Goal: Task Accomplishment & Management: Complete application form

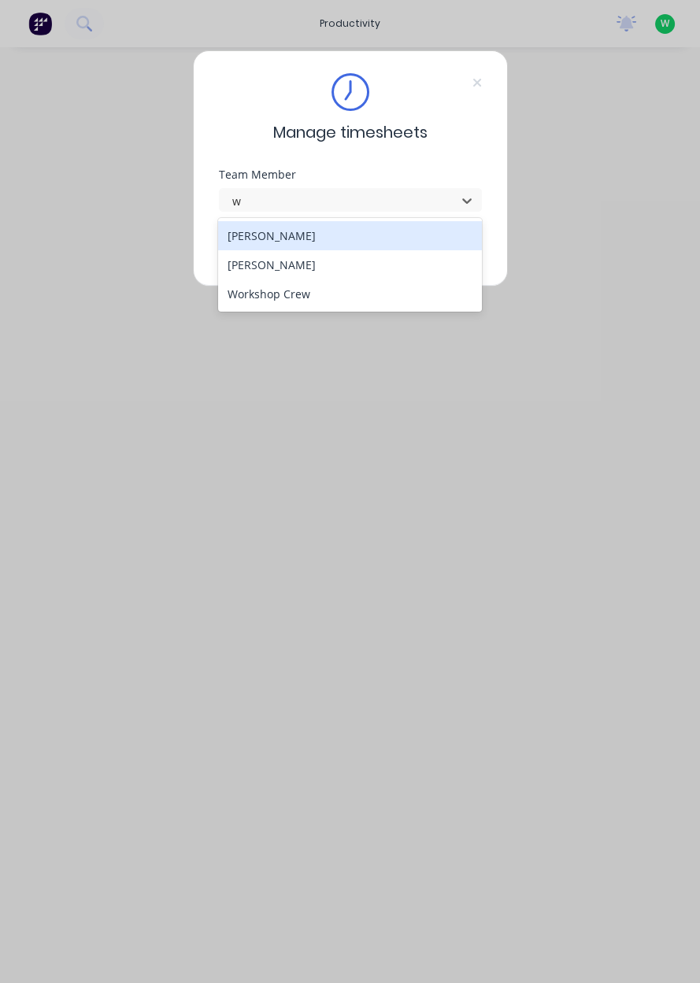
click at [287, 263] on div "[PERSON_NAME]" at bounding box center [350, 264] width 264 height 29
type input "w"
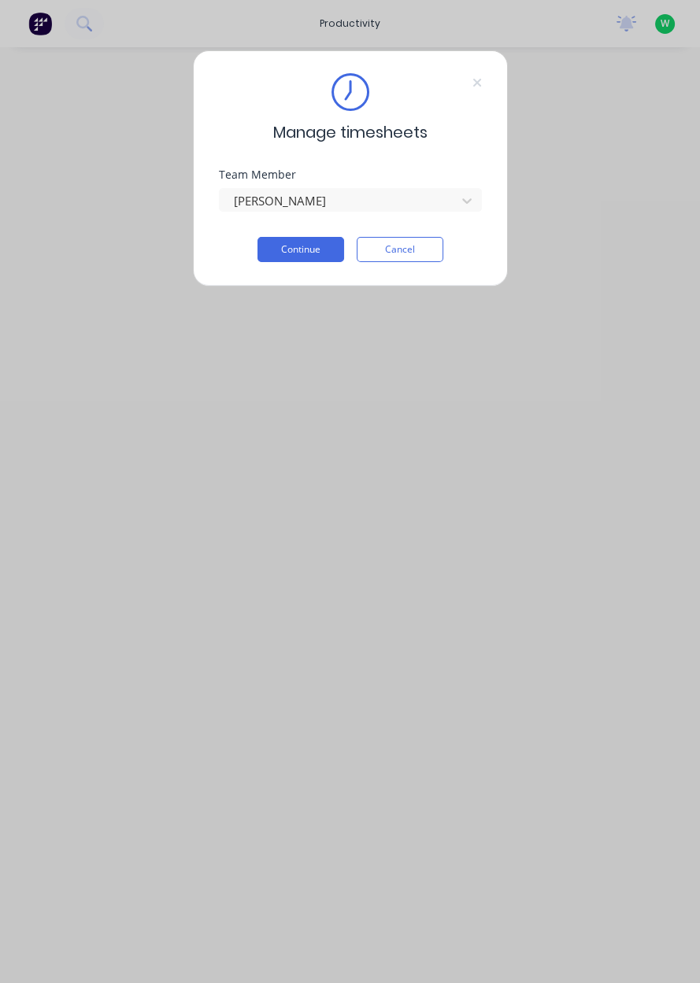
click at [305, 244] on button "Continue" at bounding box center [300, 249] width 87 height 25
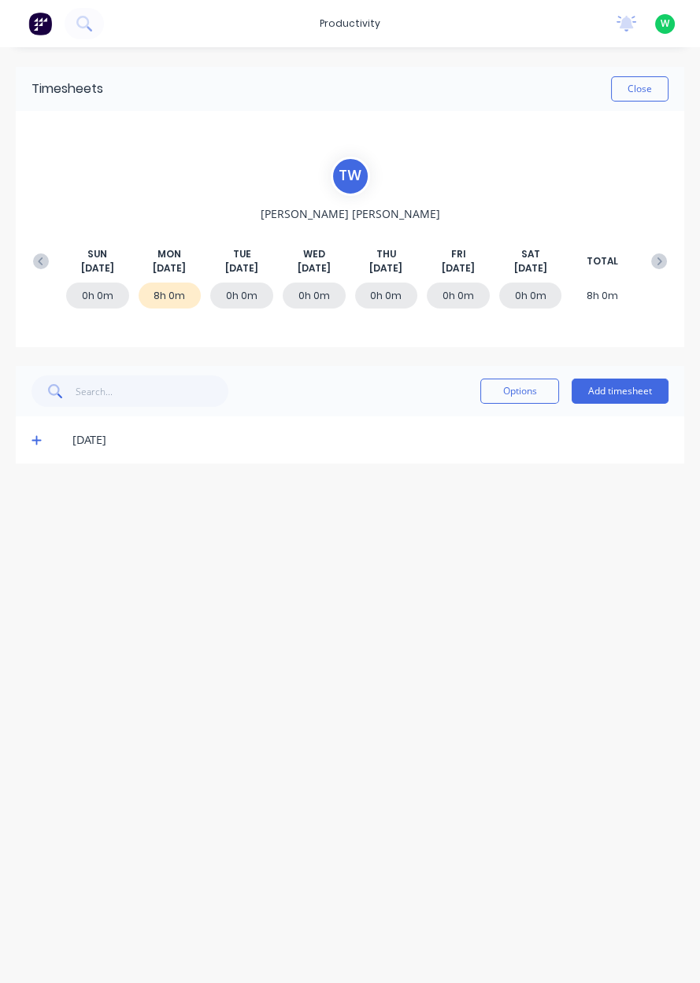
click at [618, 389] on button "Add timesheet" at bounding box center [619, 390] width 97 height 25
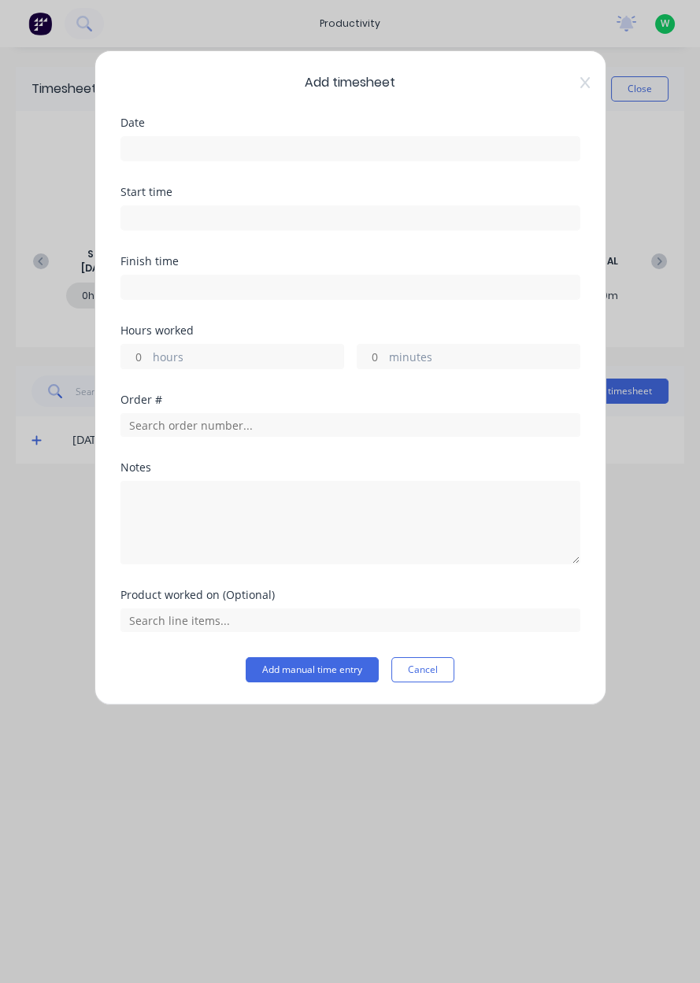
click at [327, 153] on input at bounding box center [350, 149] width 458 height 24
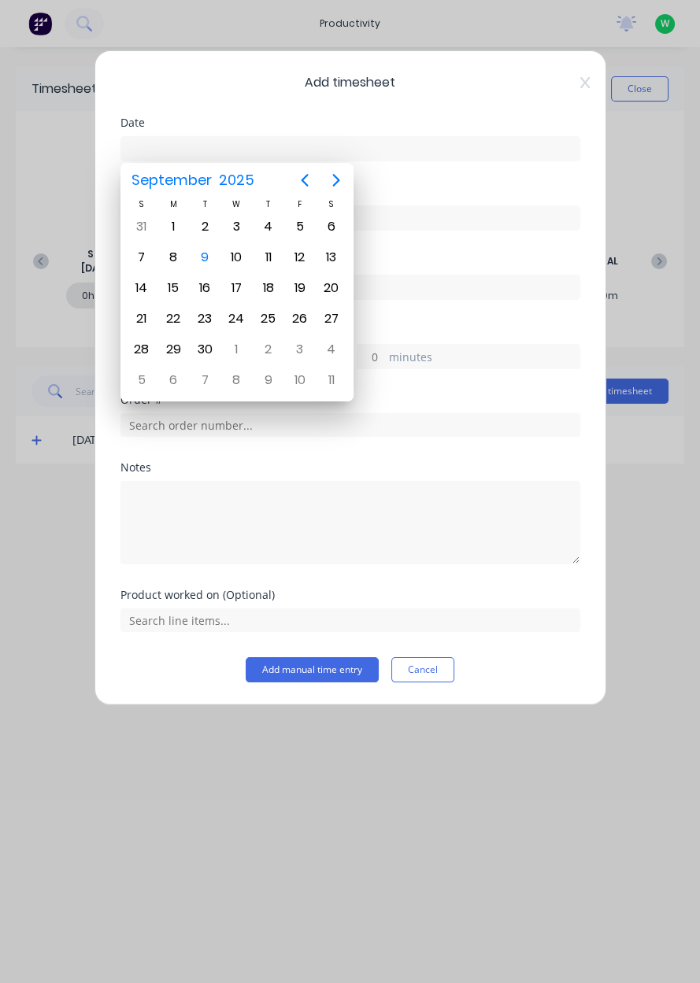
click at [205, 258] on div "9" at bounding box center [205, 258] width 24 height 24
type input "[DATE]"
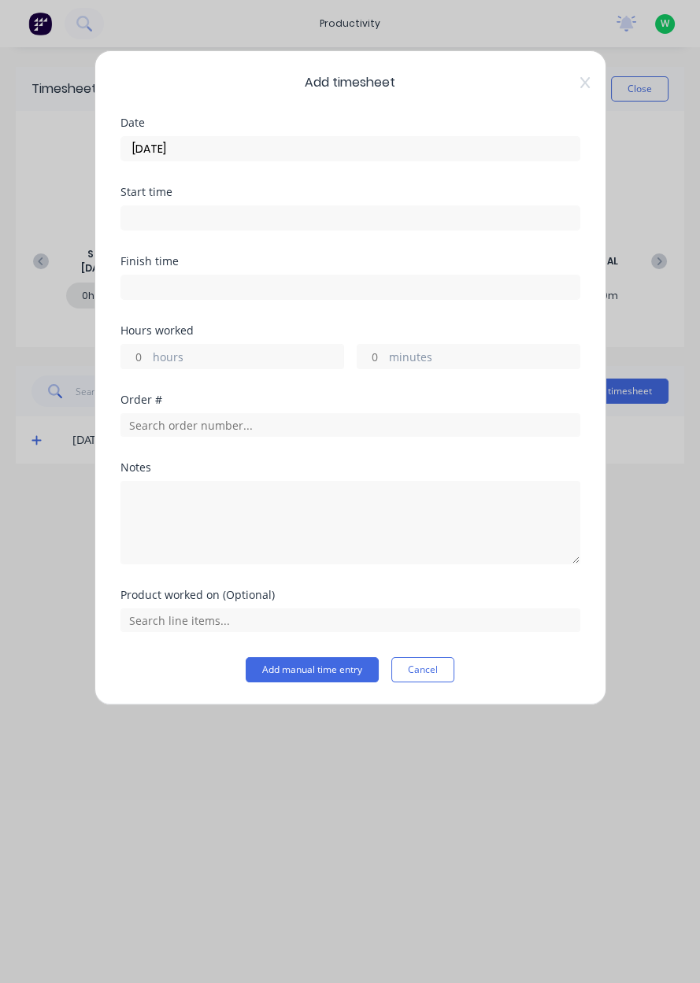
click at [237, 359] on label "hours" at bounding box center [248, 359] width 190 height 20
click at [149, 359] on input "hours" at bounding box center [135, 357] width 28 height 24
type input "2"
click at [242, 418] on input "text" at bounding box center [350, 425] width 460 height 24
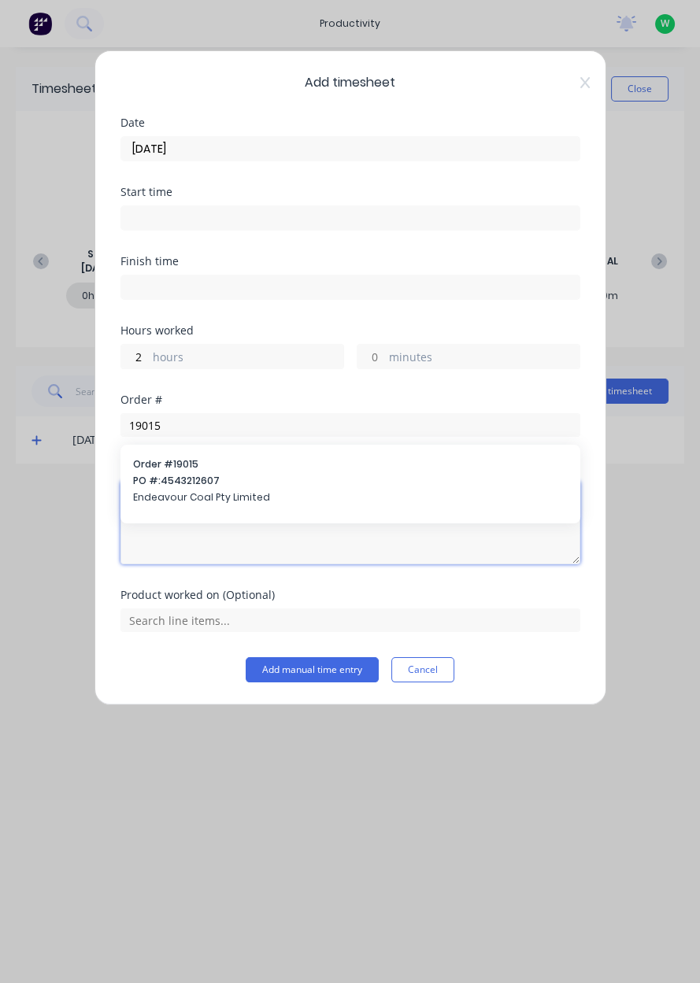
click at [220, 481] on textarea at bounding box center [350, 522] width 460 height 83
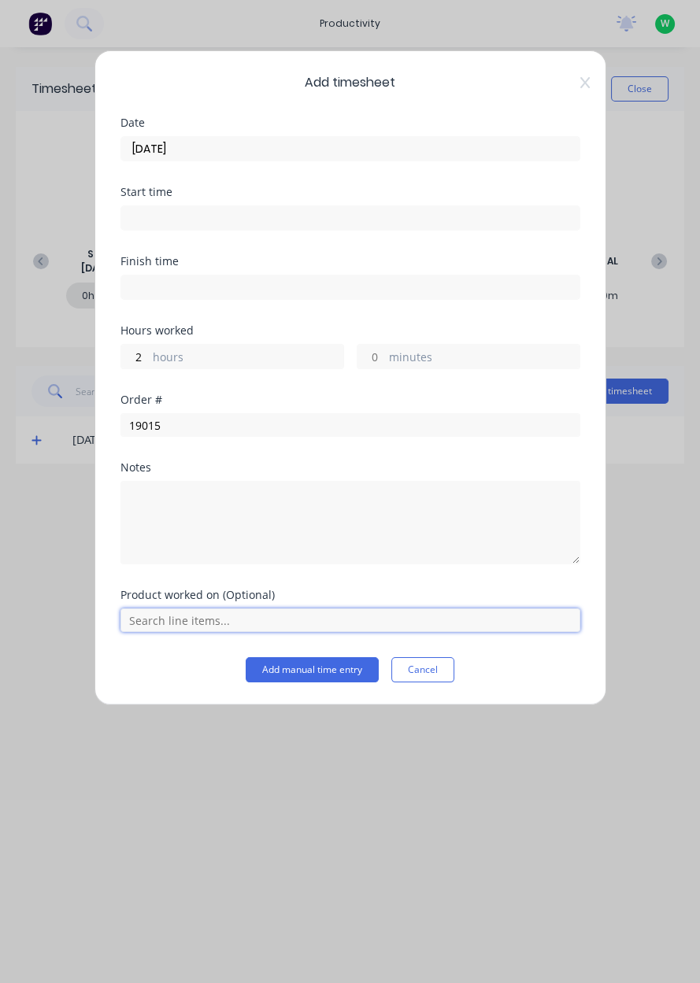
click at [323, 614] on input "text" at bounding box center [350, 620] width 460 height 24
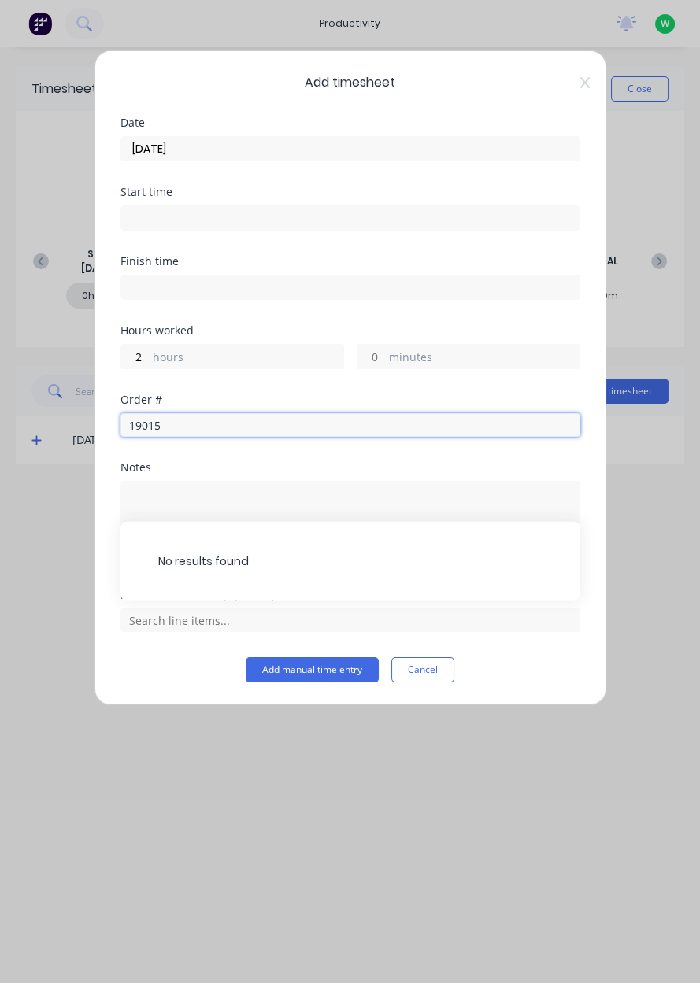
click at [288, 421] on input "19015" at bounding box center [350, 425] width 460 height 24
type input "19015"
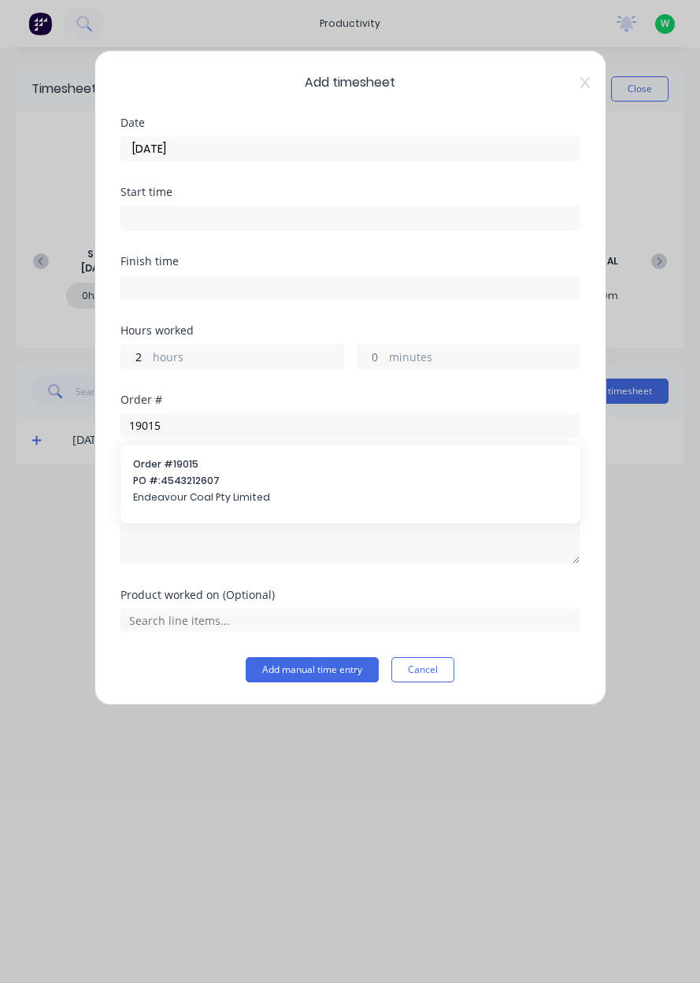
click at [223, 487] on div "Order # 19015 PO #: 4543212607 Endeavour Coal Pty Limited" at bounding box center [350, 482] width 434 height 50
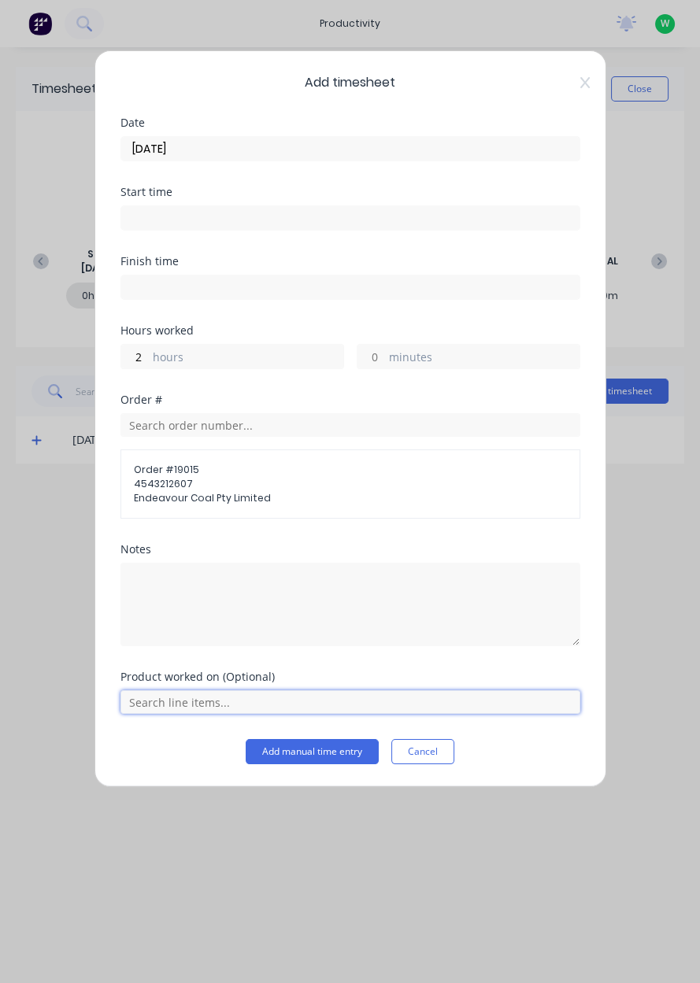
click at [310, 701] on input "text" at bounding box center [350, 702] width 460 height 24
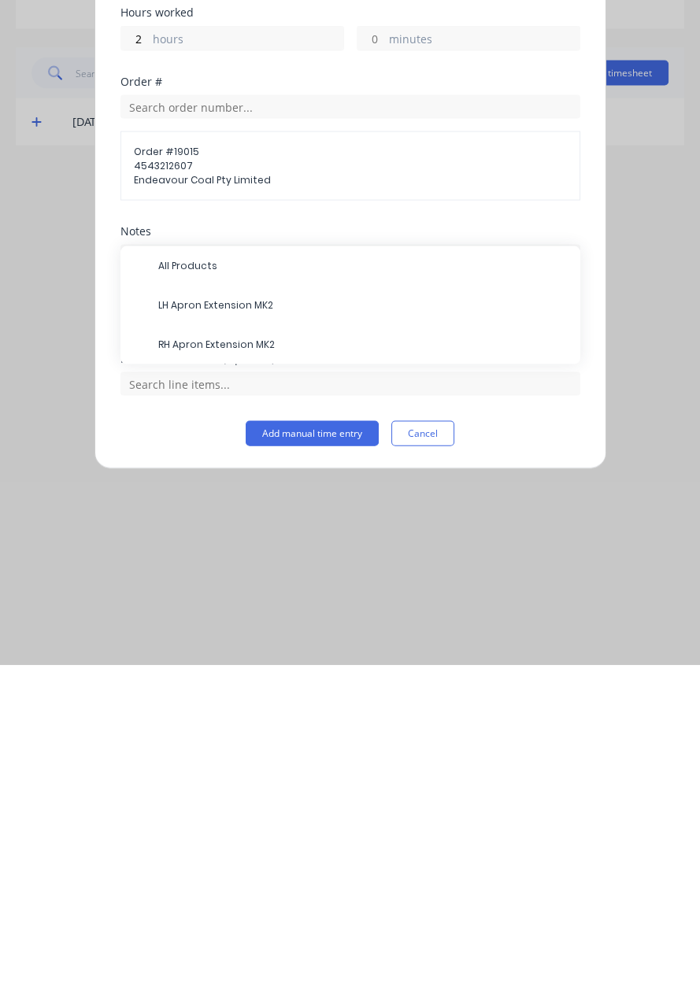
click at [247, 625] on span "LH Apron Extension MK2" at bounding box center [362, 623] width 409 height 14
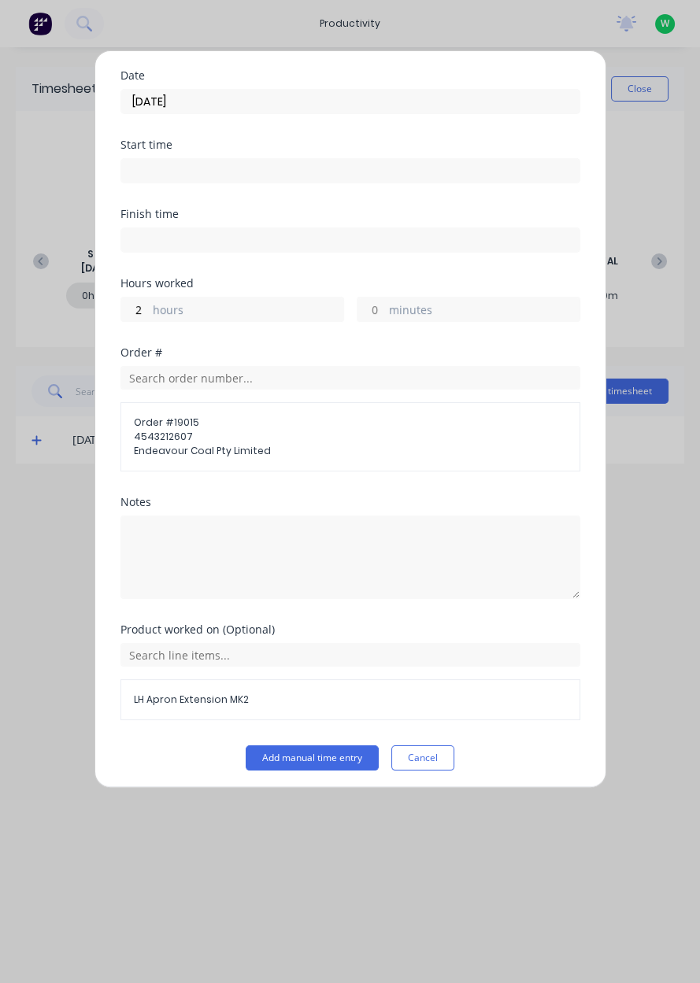
scroll to position [47, 0]
click at [240, 316] on label "hours" at bounding box center [248, 311] width 190 height 20
click at [149, 316] on input "2" at bounding box center [135, 309] width 28 height 24
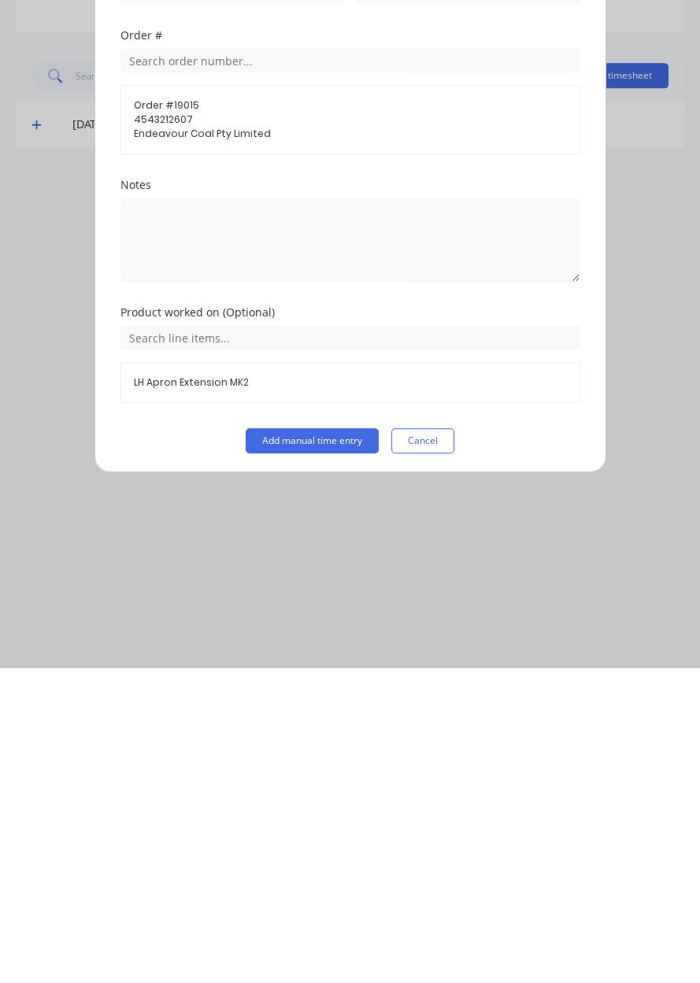
scroll to position [0, 0]
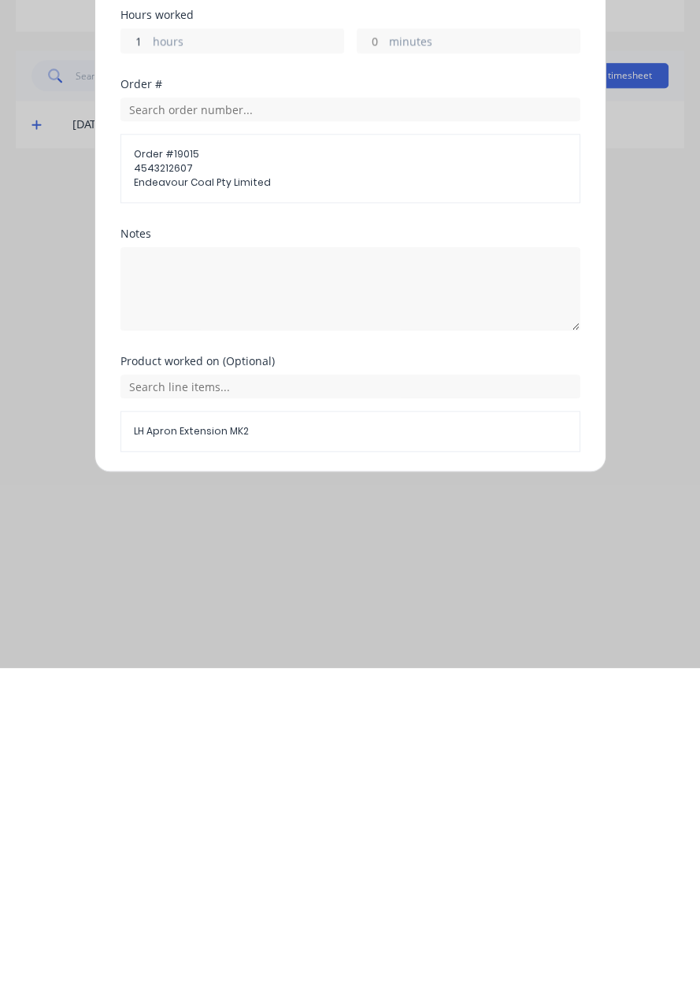
type input "1"
click at [335, 800] on button "Add manual time entry" at bounding box center [312, 804] width 133 height 25
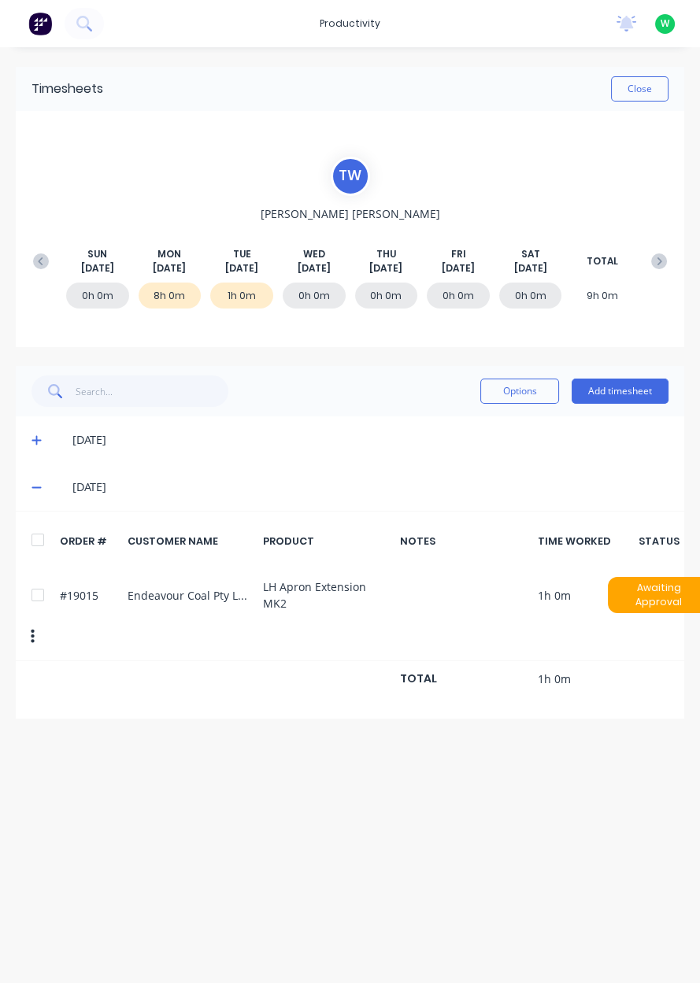
click at [634, 393] on button "Add timesheet" at bounding box center [619, 390] width 97 height 25
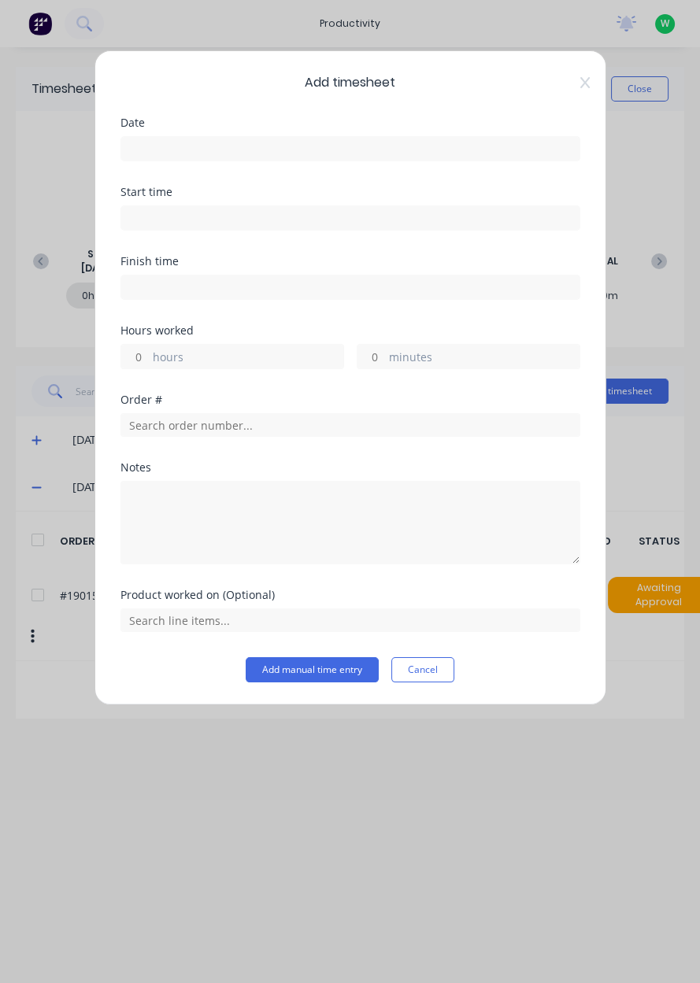
click at [364, 144] on input at bounding box center [350, 149] width 458 height 24
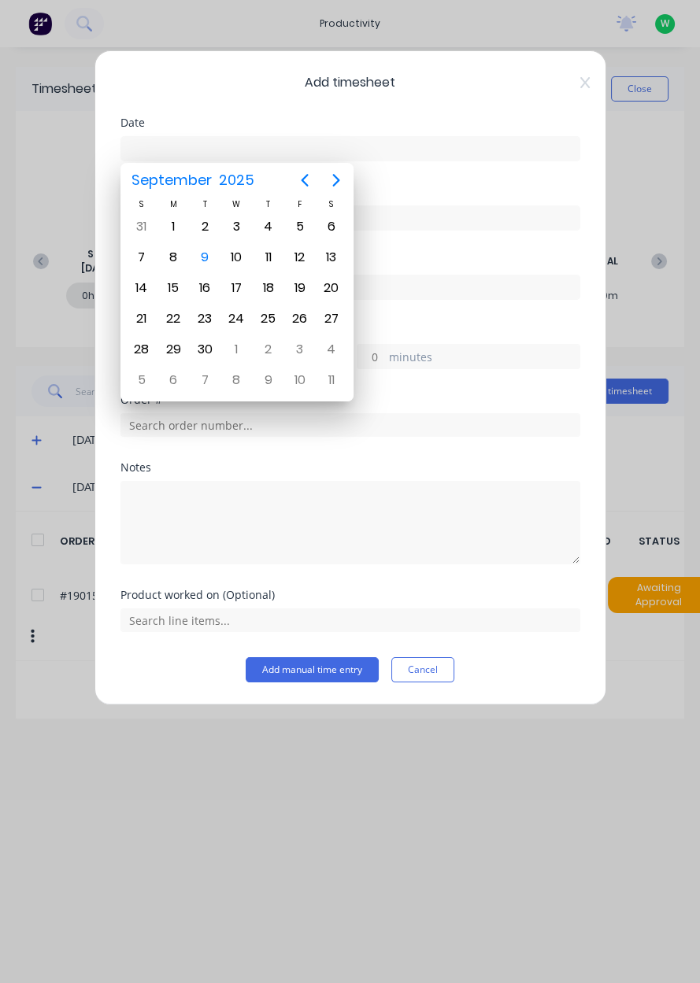
click at [207, 254] on div "9" at bounding box center [205, 258] width 24 height 24
type input "[DATE]"
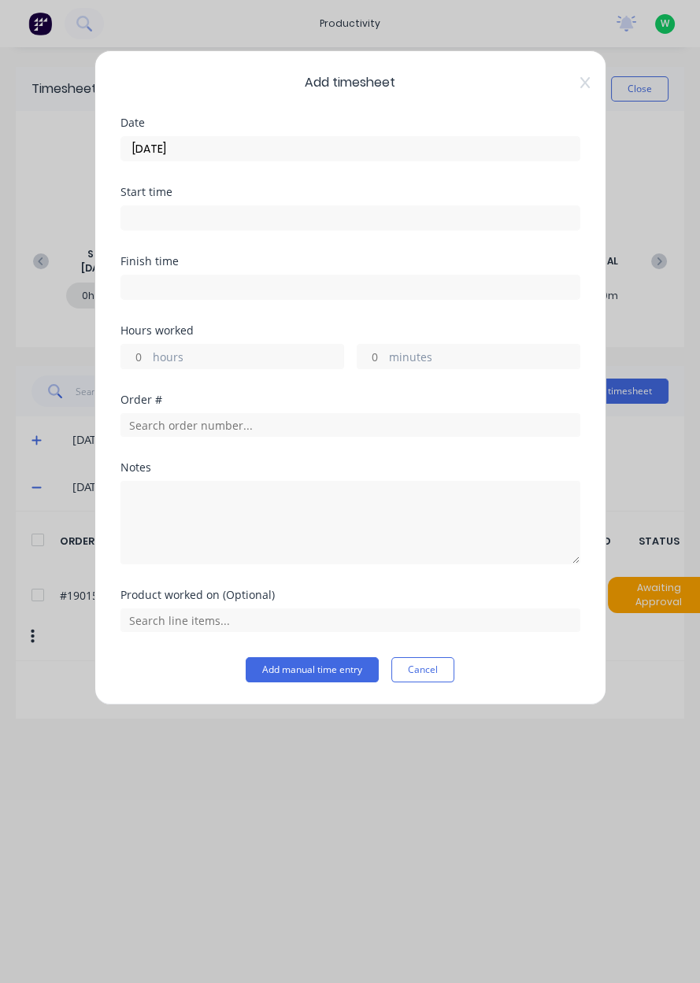
click at [238, 355] on label "hours" at bounding box center [248, 359] width 190 height 20
click at [149, 355] on input "hours" at bounding box center [135, 357] width 28 height 24
type input "1"
click at [258, 424] on input "text" at bounding box center [350, 425] width 460 height 24
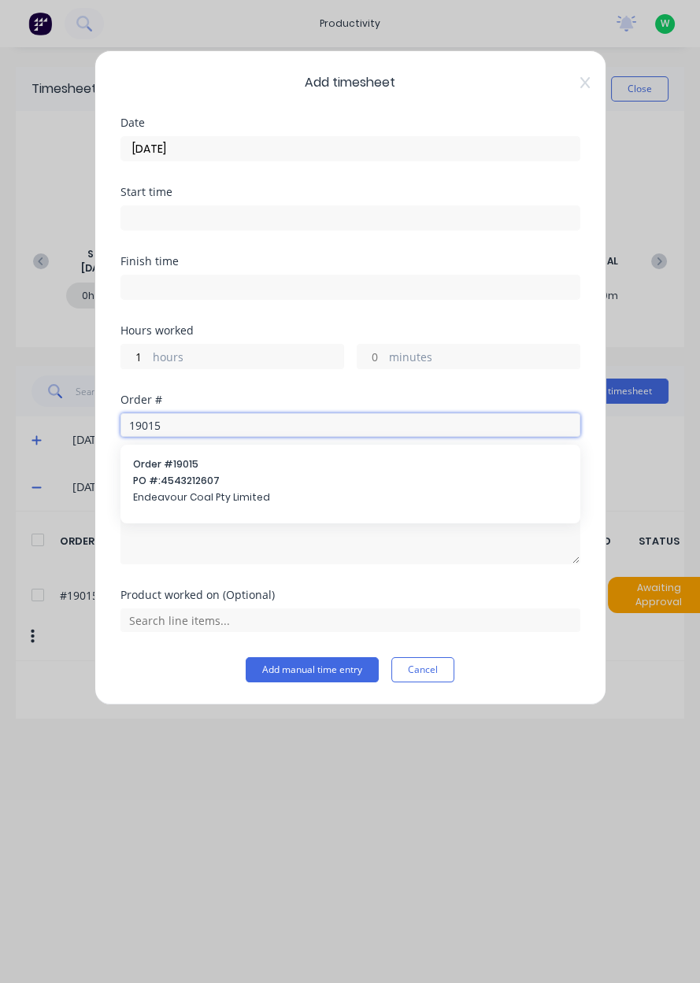
type input "19015"
click at [216, 477] on span "PO #: 4543212607" at bounding box center [350, 481] width 434 height 14
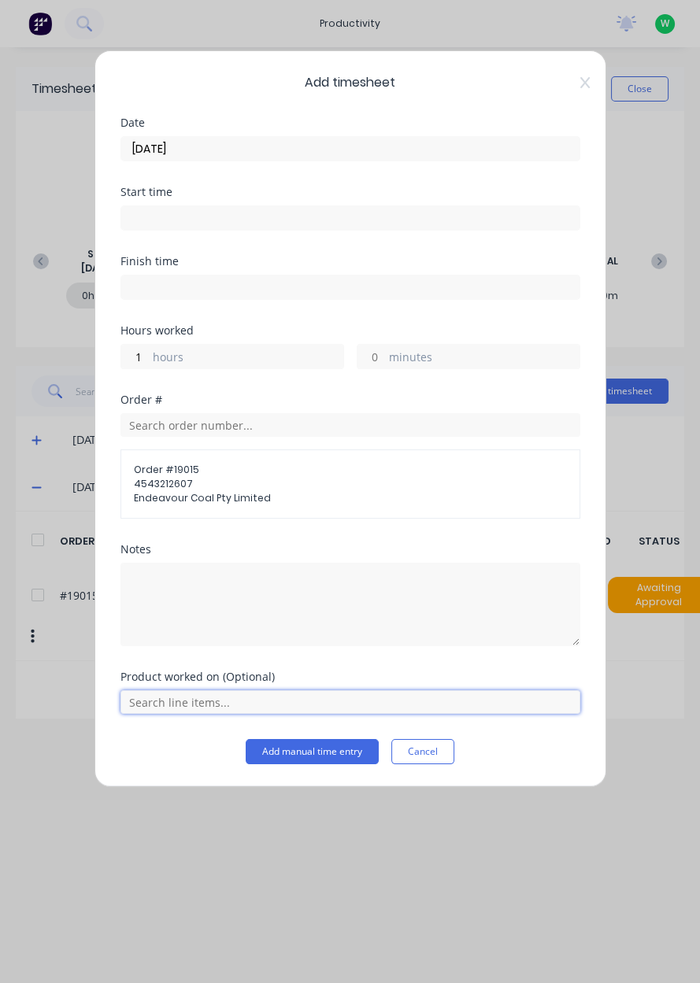
click at [335, 696] on input "text" at bounding box center [350, 702] width 460 height 24
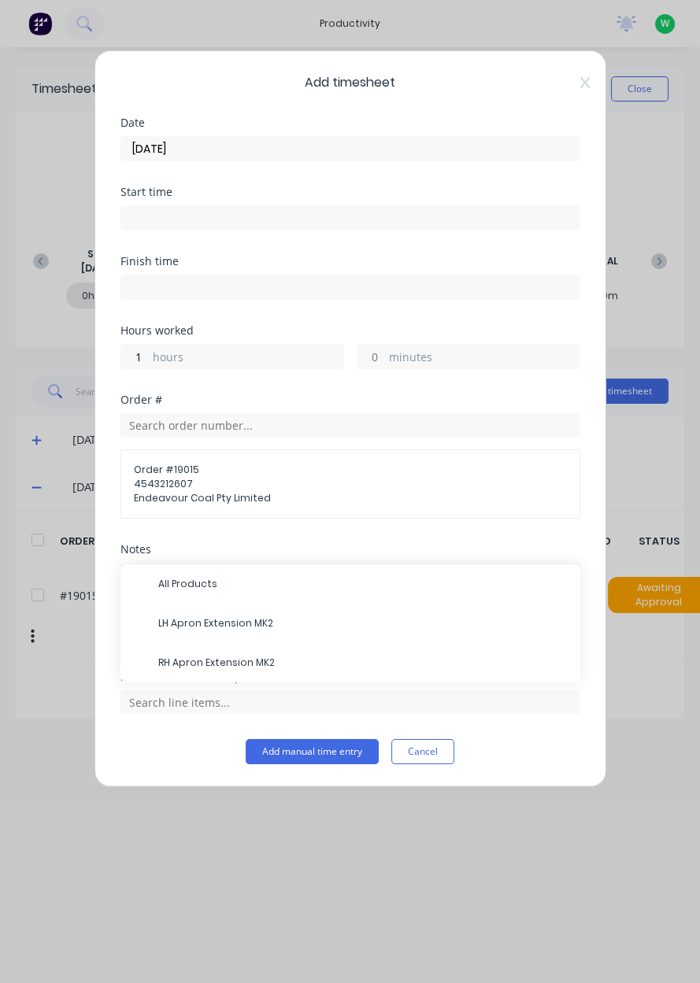
click at [246, 659] on span "RH Apron Extension MK2" at bounding box center [362, 662] width 409 height 14
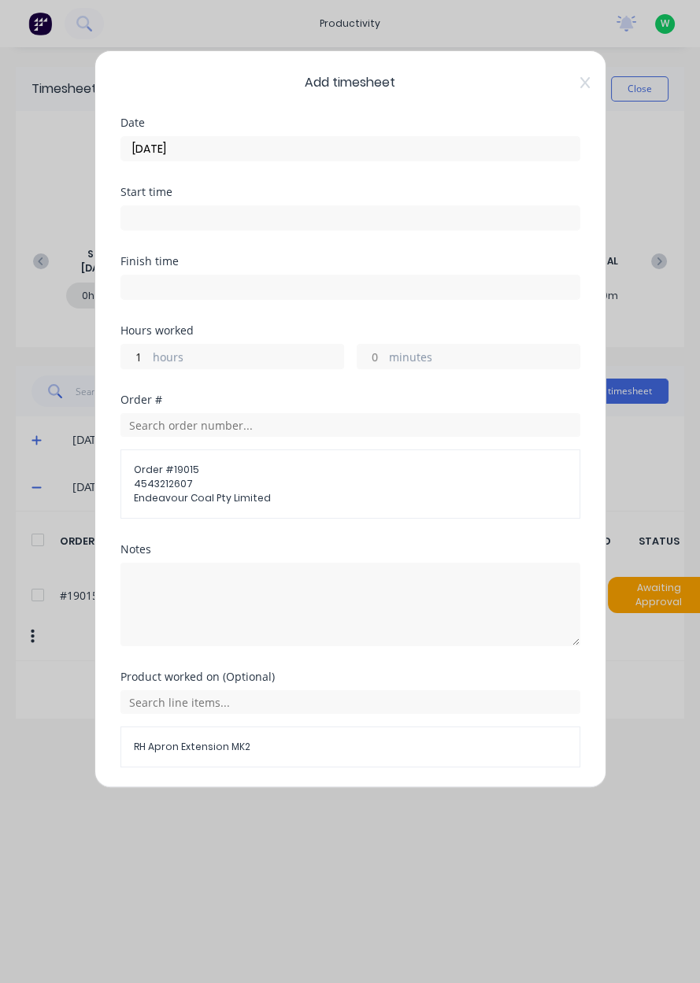
click at [334, 802] on button "Add manual time entry" at bounding box center [312, 804] width 133 height 25
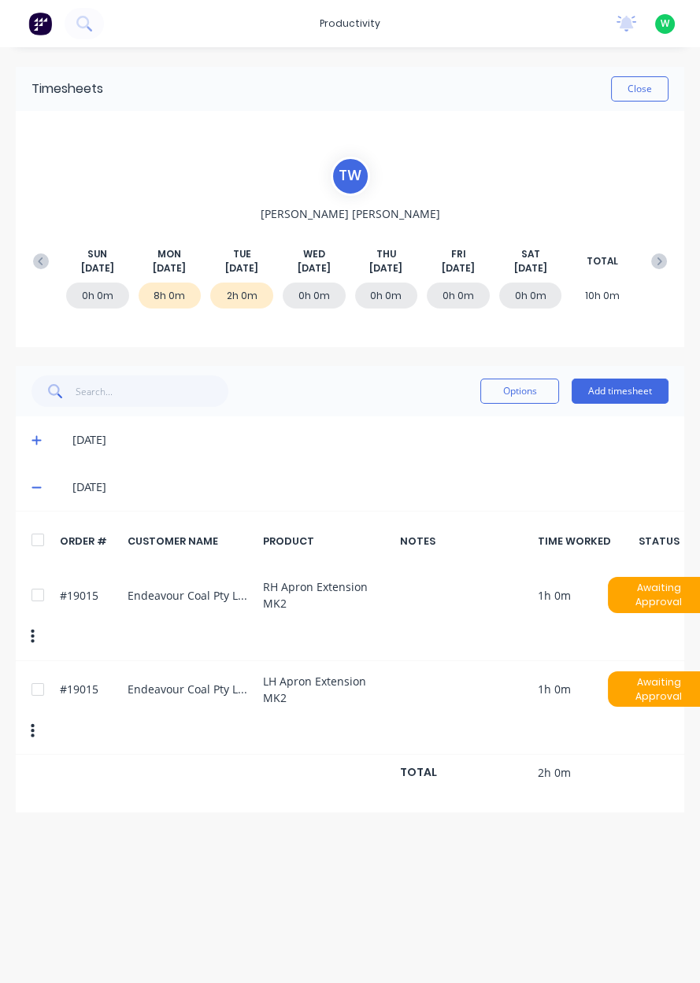
click at [634, 386] on button "Add timesheet" at bounding box center [619, 390] width 97 height 25
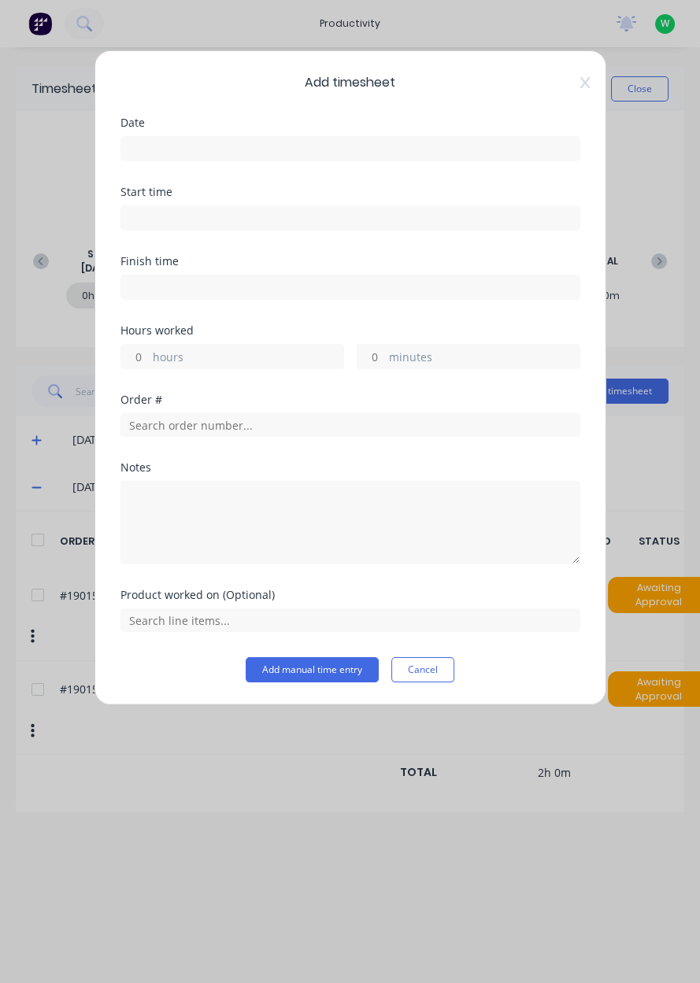
click at [360, 146] on input at bounding box center [350, 149] width 458 height 24
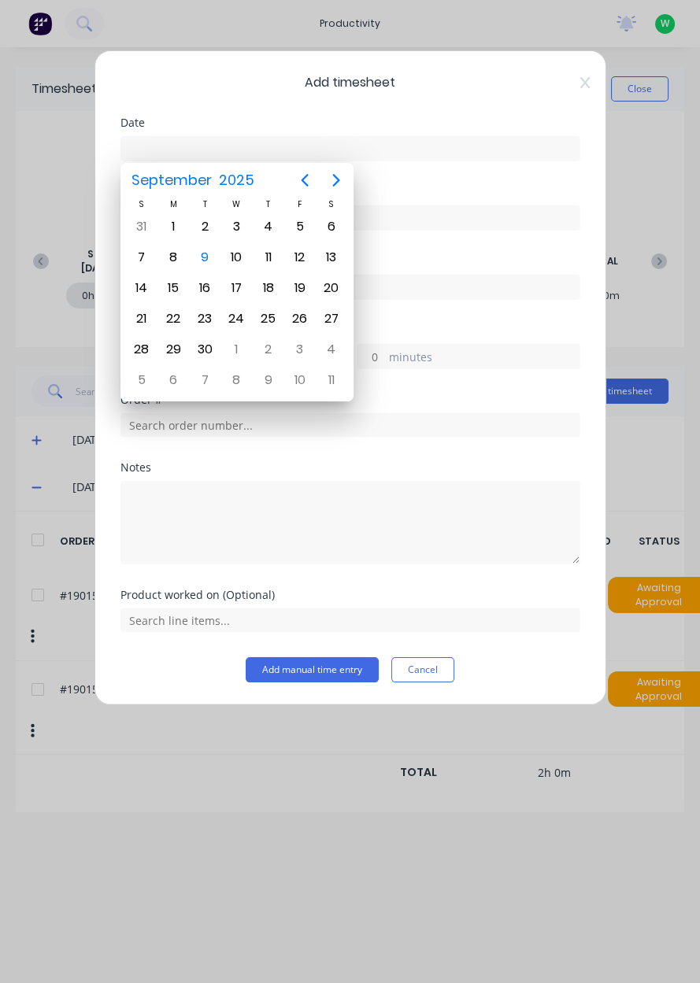
click at [212, 252] on div "9" at bounding box center [205, 258] width 24 height 24
type input "[DATE]"
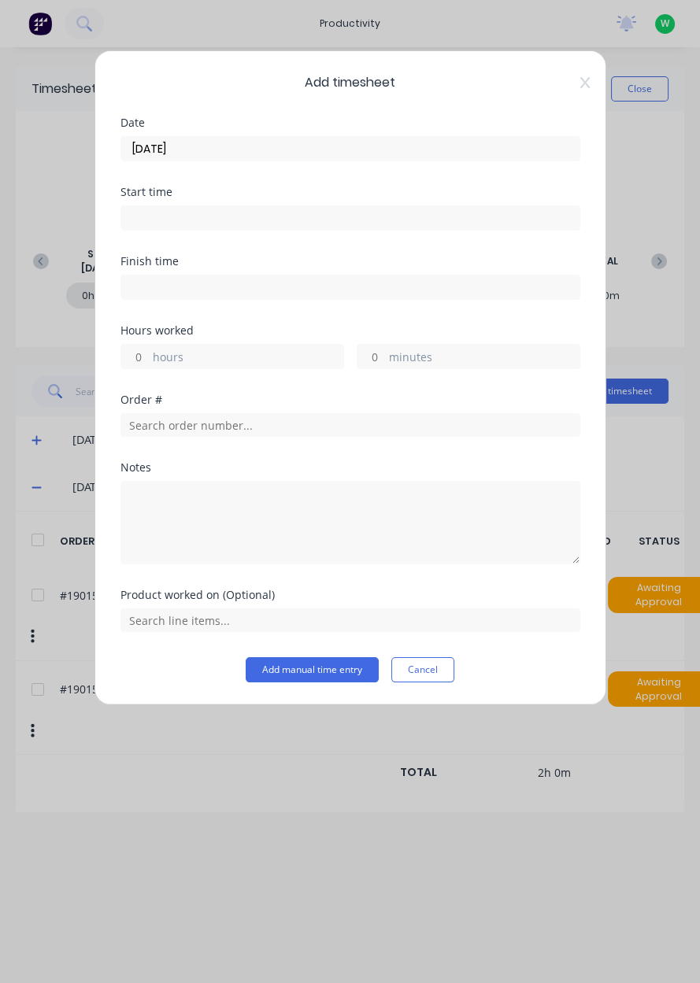
click at [279, 349] on label "hours" at bounding box center [248, 359] width 190 height 20
click at [149, 349] on input "hours" at bounding box center [135, 357] width 28 height 24
type input "4"
click at [238, 419] on input "text" at bounding box center [350, 425] width 460 height 24
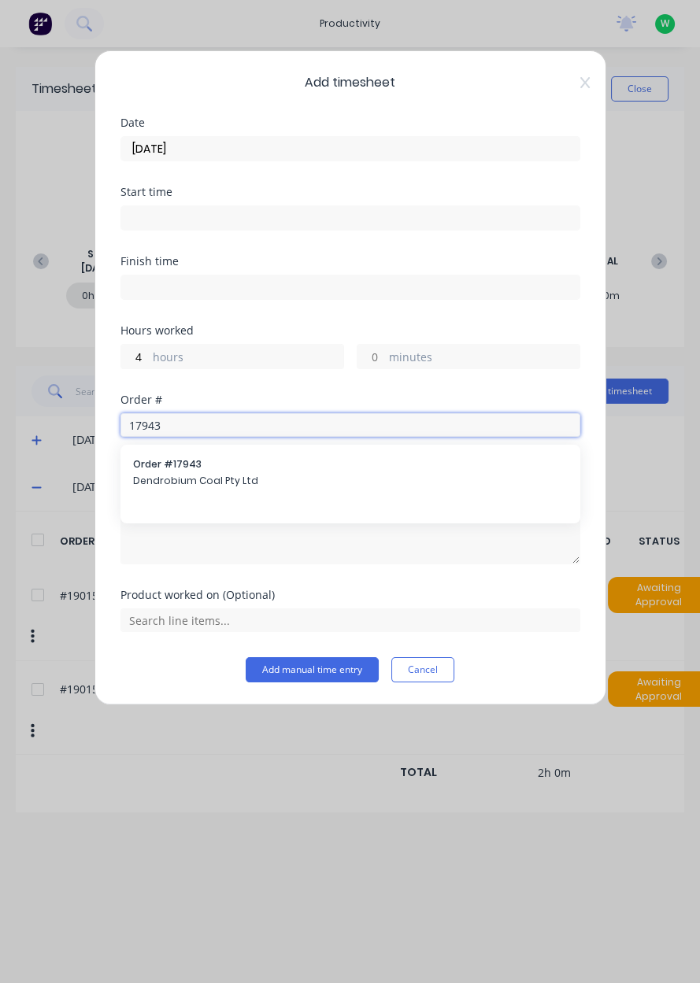
type input "17943"
click at [223, 474] on span "Dendrobium Coal Pty Ltd" at bounding box center [350, 481] width 434 height 14
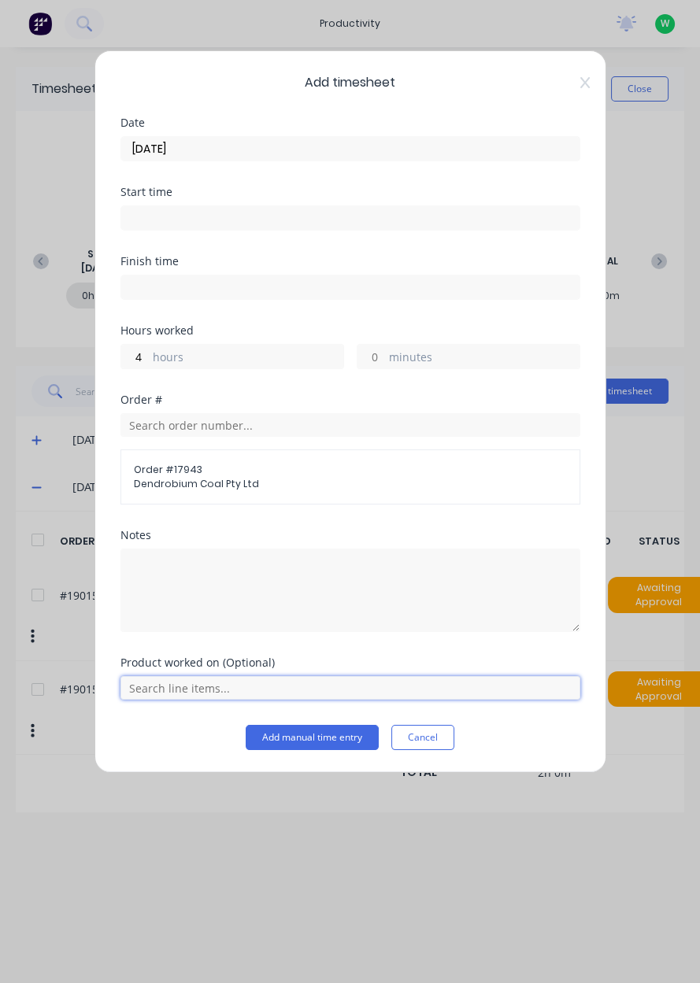
click at [339, 688] on input "text" at bounding box center [350, 688] width 460 height 24
click at [236, 646] on span "AFC Pan Overhaul" at bounding box center [362, 648] width 409 height 14
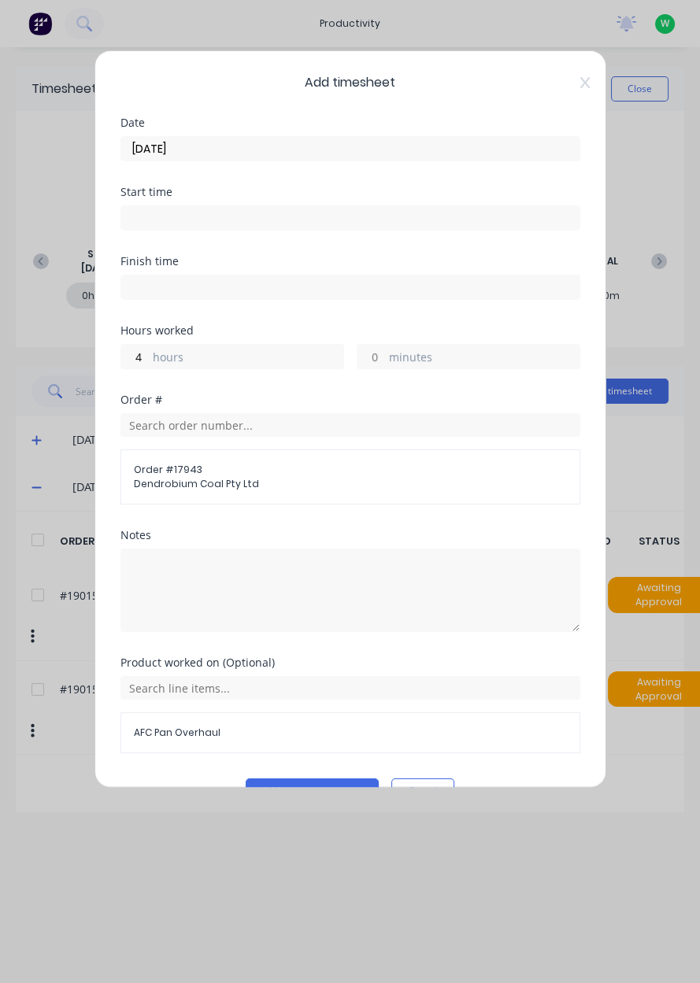
click at [335, 785] on button "Add manual time entry" at bounding box center [312, 790] width 133 height 25
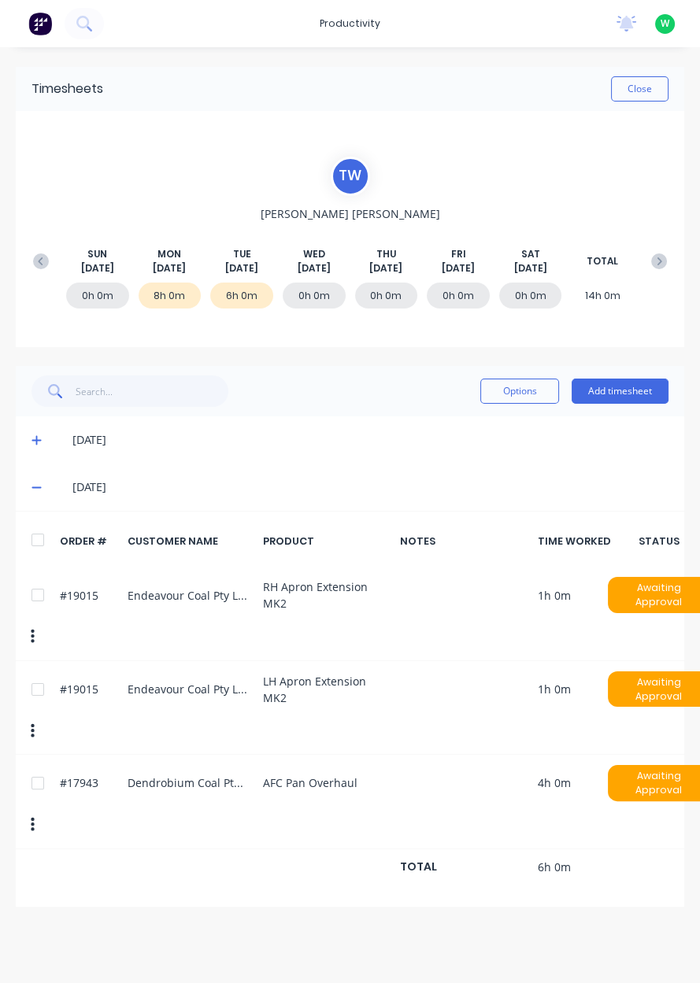
click at [634, 393] on button "Add timesheet" at bounding box center [619, 390] width 97 height 25
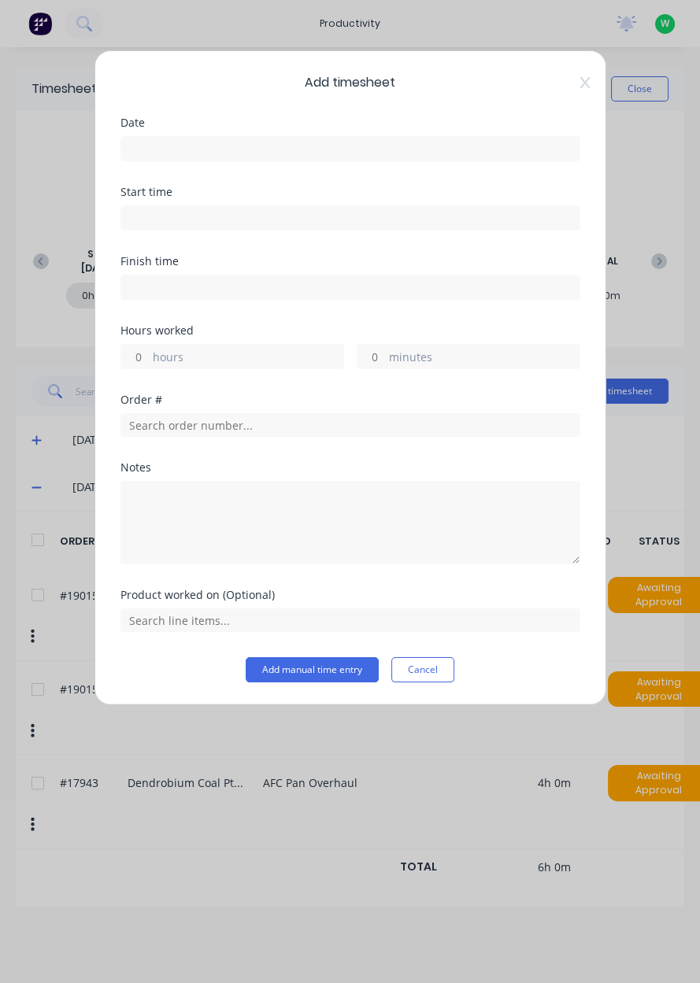
click at [314, 148] on input at bounding box center [350, 149] width 458 height 24
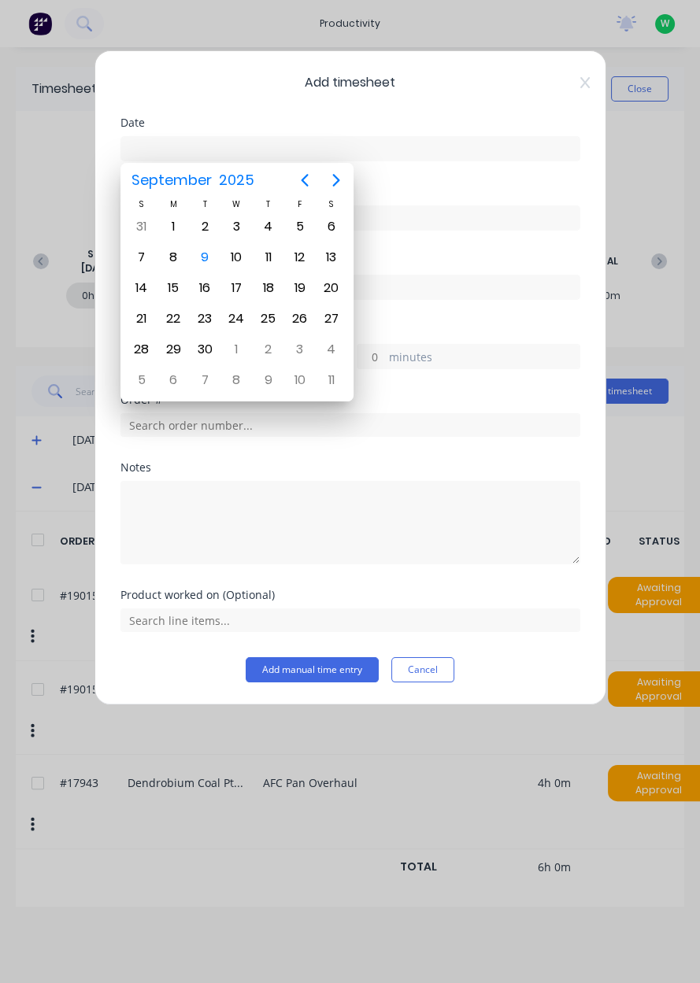
click at [201, 259] on div "9" at bounding box center [205, 258] width 24 height 24
type input "[DATE]"
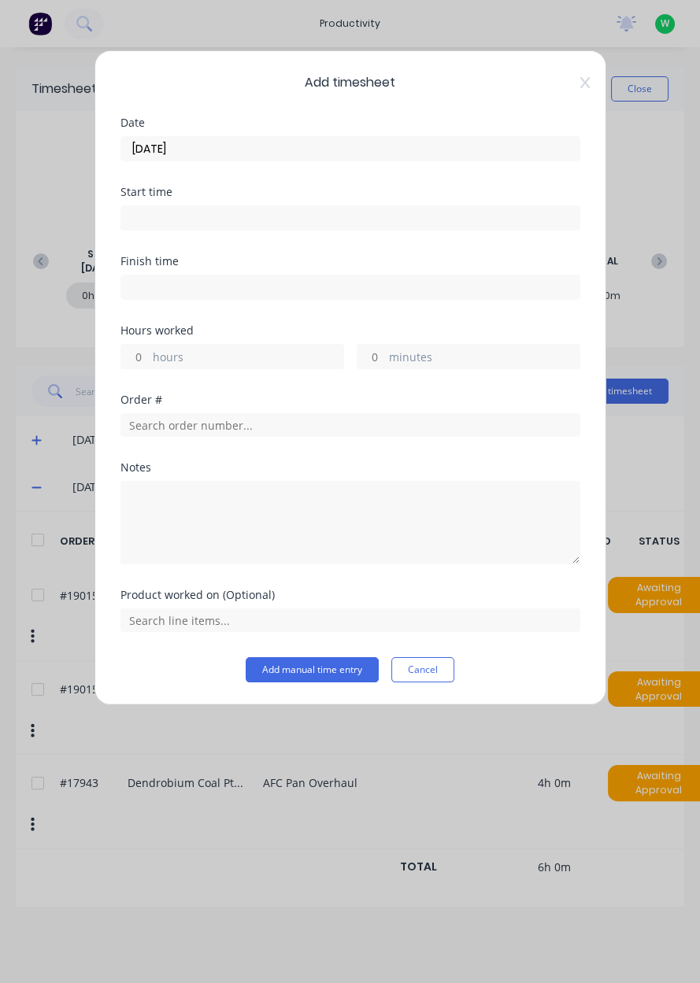
click at [236, 354] on label "hours" at bounding box center [248, 359] width 190 height 20
click at [149, 354] on input "hours" at bounding box center [135, 357] width 28 height 24
type input "2"
click at [264, 423] on input "text" at bounding box center [350, 425] width 460 height 24
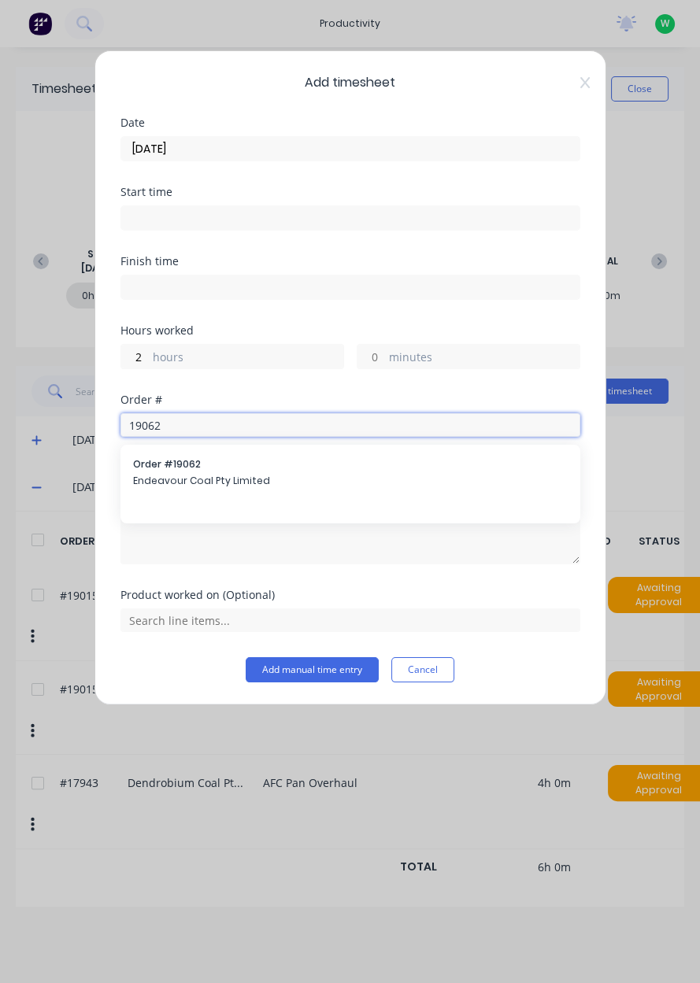
type input "19062"
click at [218, 474] on span "Endeavour Coal Pty Limited" at bounding box center [350, 481] width 434 height 14
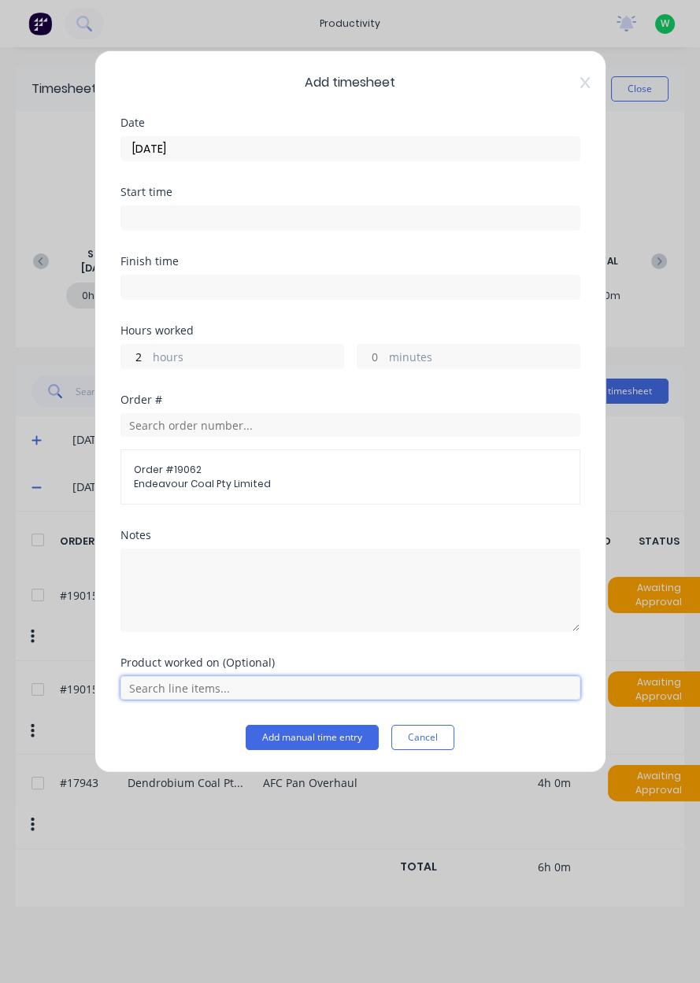
click at [330, 678] on input "text" at bounding box center [350, 688] width 460 height 24
click at [233, 641] on span "Spares pod hinges" at bounding box center [362, 648] width 409 height 14
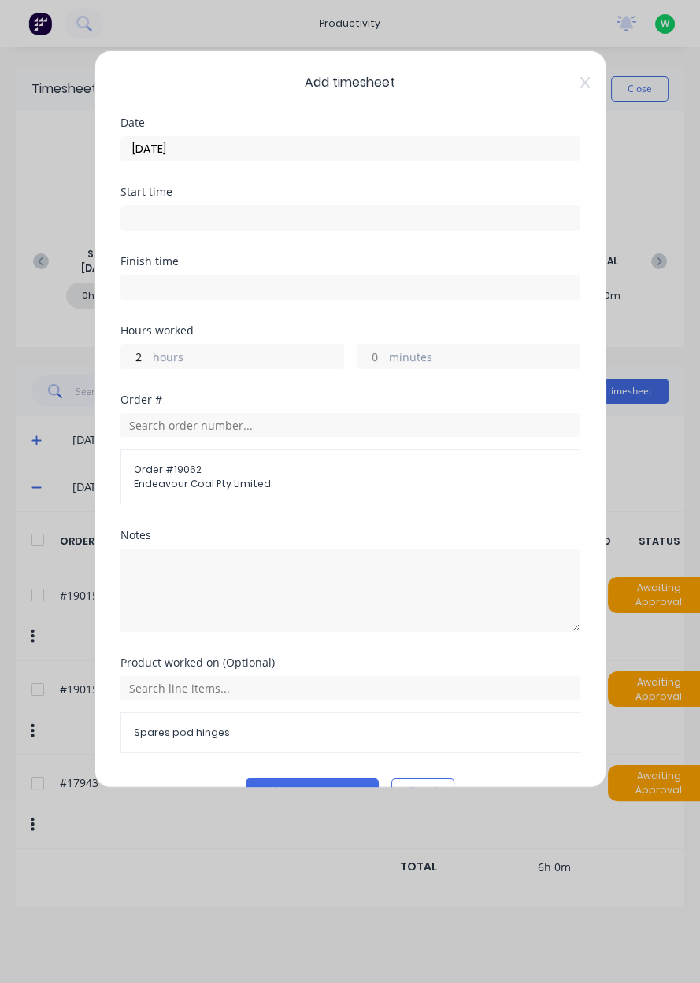
click at [341, 792] on button "Add manual time entry" at bounding box center [312, 790] width 133 height 25
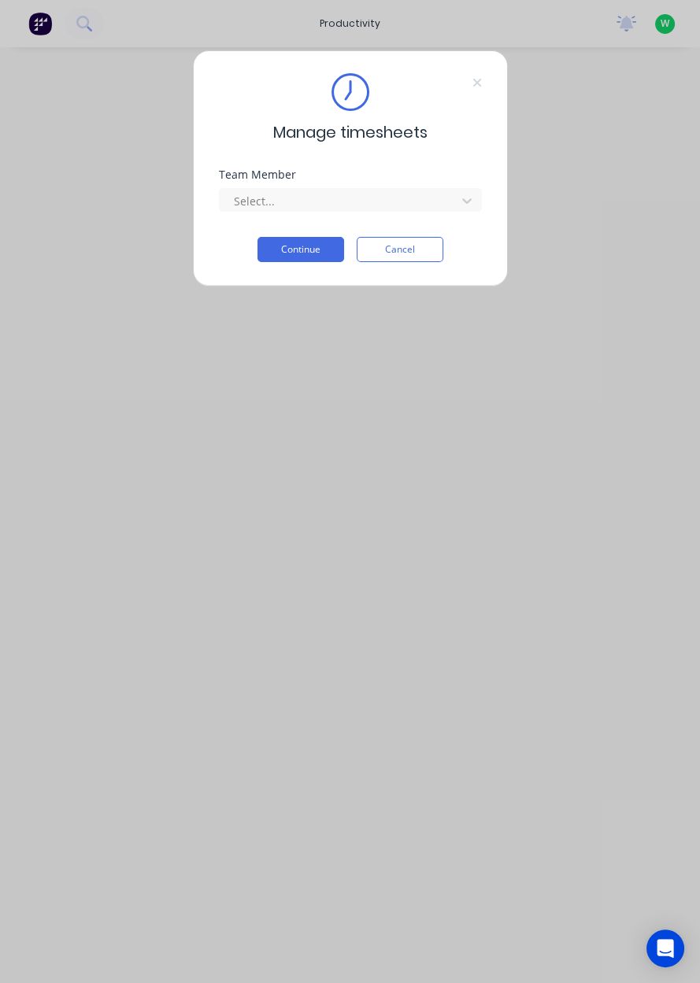
click at [232, 196] on input "text" at bounding box center [233, 201] width 3 height 17
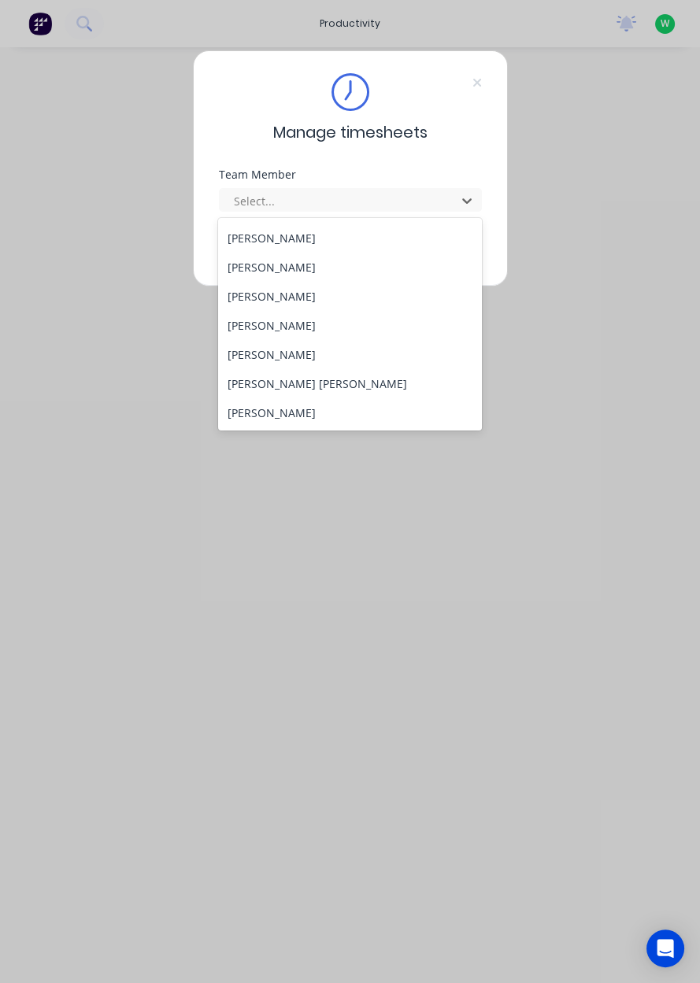
scroll to position [143, 0]
click at [231, 413] on div "[PERSON_NAME]" at bounding box center [350, 412] width 264 height 29
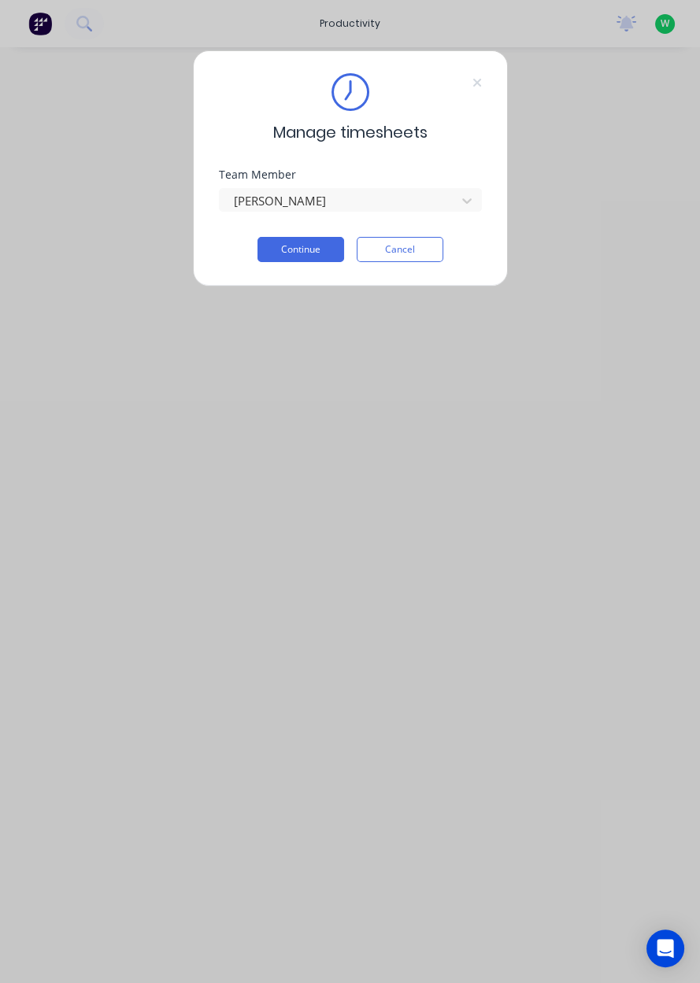
click at [260, 256] on button "Continue" at bounding box center [300, 249] width 87 height 25
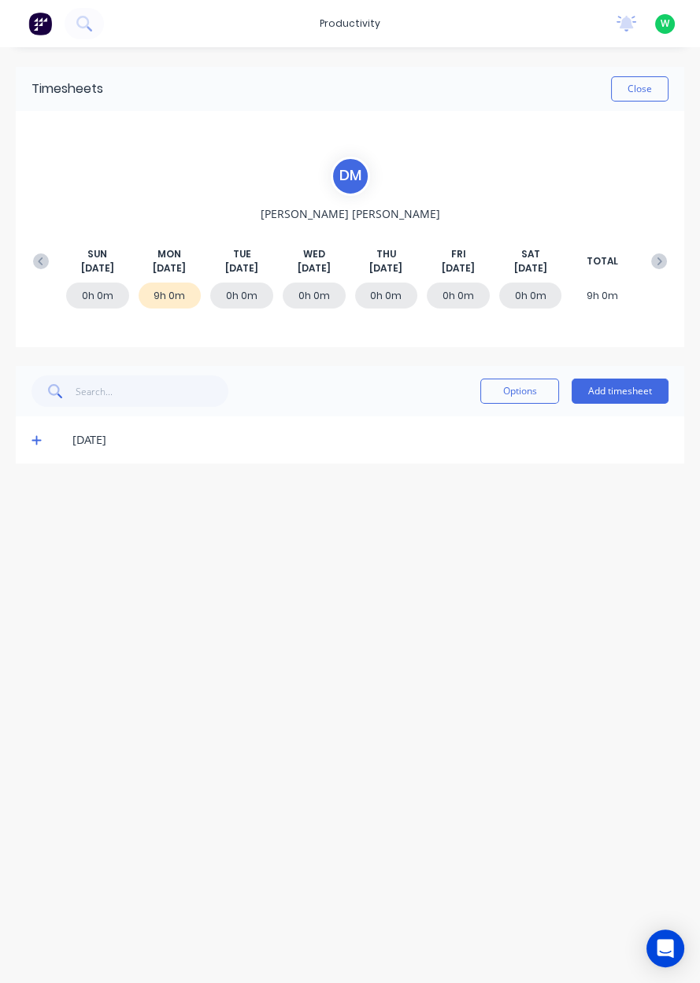
click at [617, 394] on button "Add timesheet" at bounding box center [619, 390] width 97 height 25
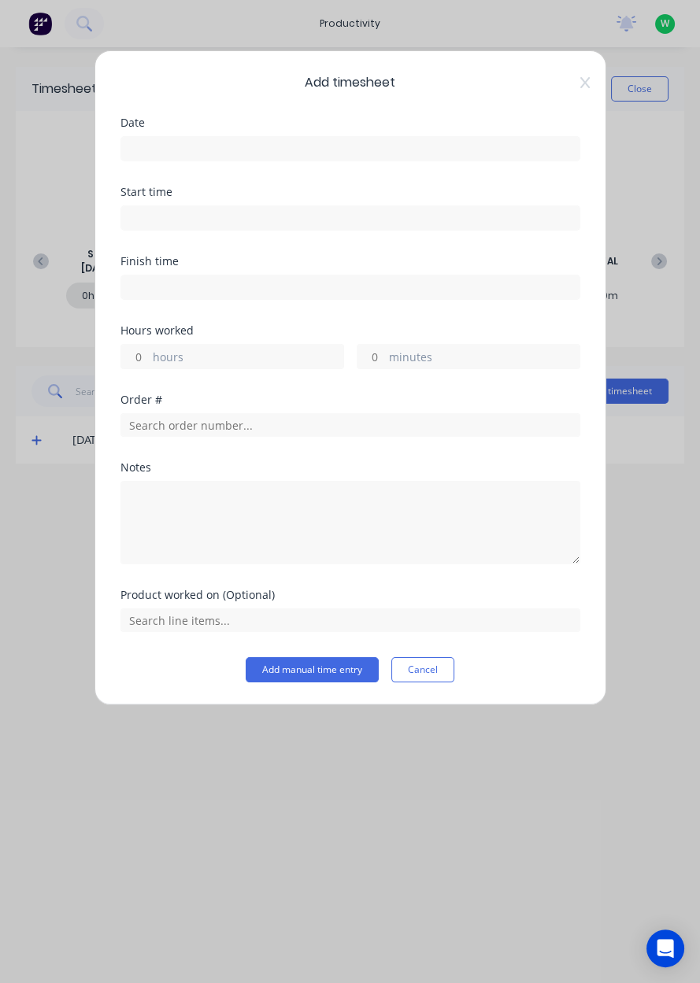
click at [135, 147] on input at bounding box center [350, 149] width 458 height 24
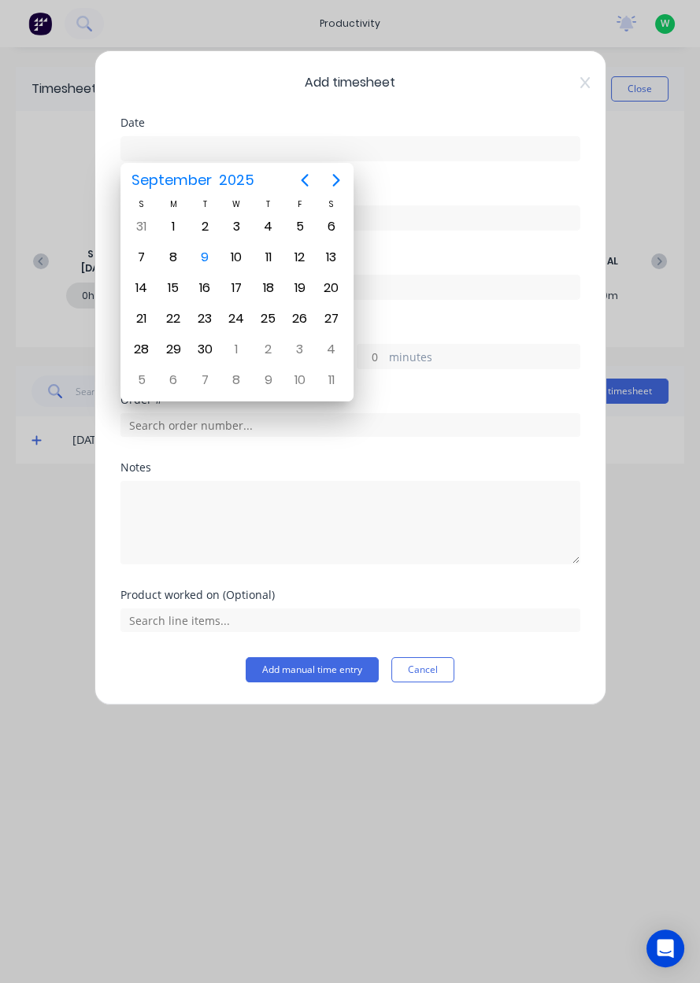
click at [201, 264] on div "9" at bounding box center [205, 258] width 24 height 24
type input "[DATE]"
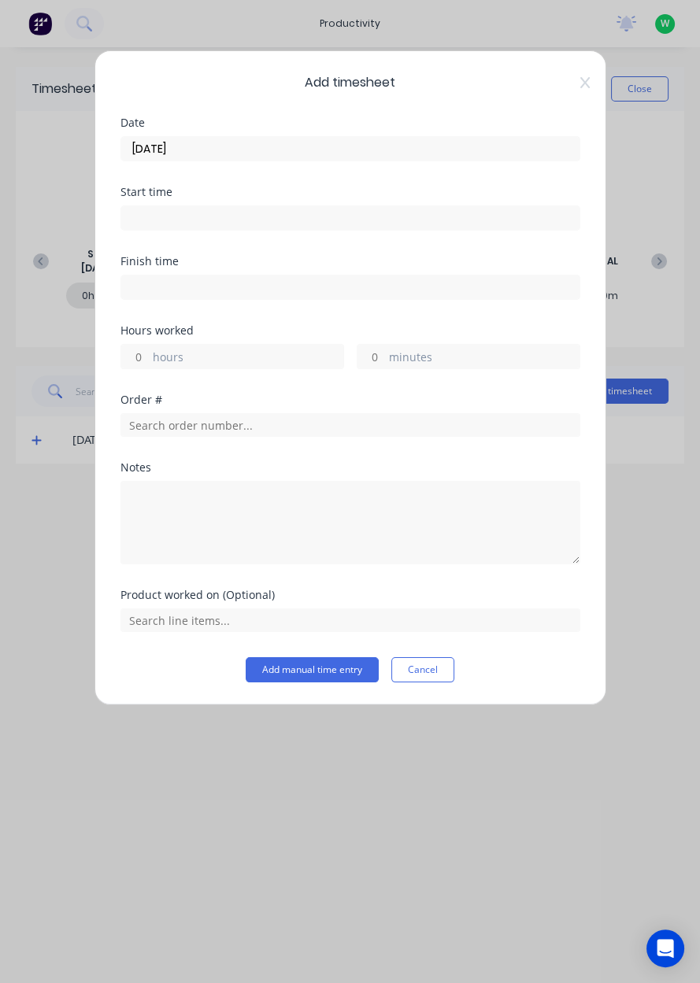
click at [231, 362] on label "hours" at bounding box center [248, 359] width 190 height 20
click at [149, 362] on input "hours" at bounding box center [135, 357] width 28 height 24
type input "9"
click at [215, 425] on input "text" at bounding box center [350, 425] width 460 height 24
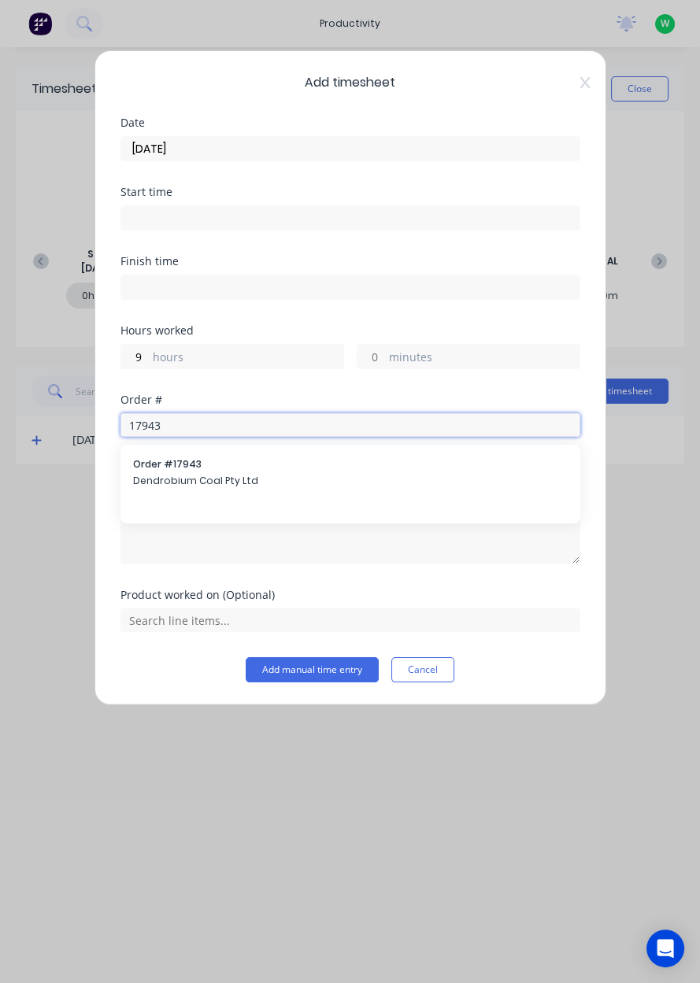
type input "17943"
click at [166, 474] on span "Dendrobium Coal Pty Ltd" at bounding box center [350, 481] width 434 height 14
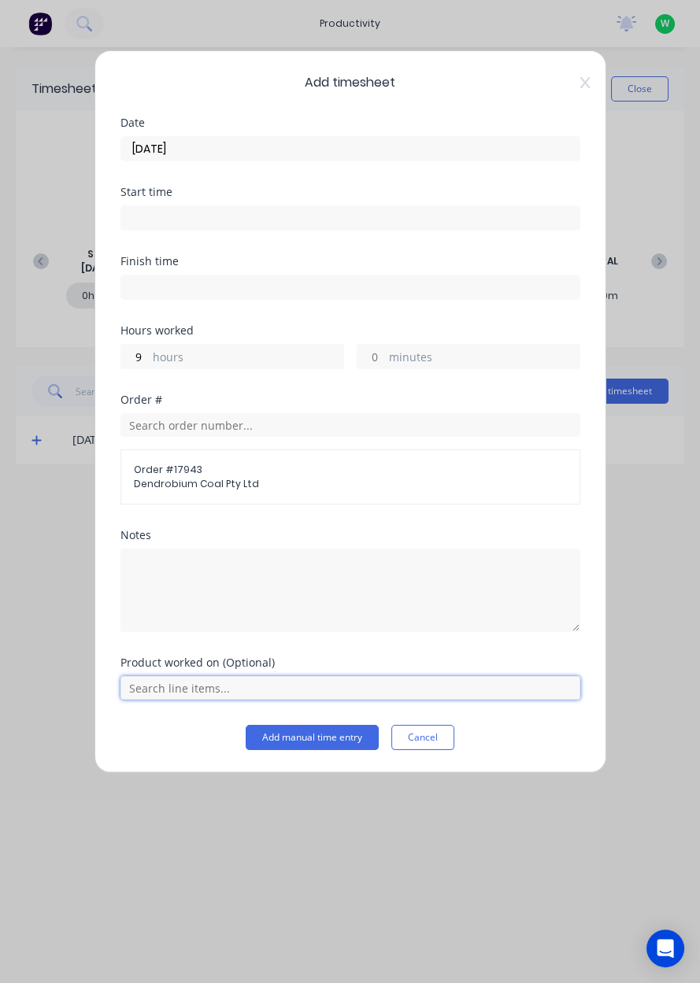
click at [243, 679] on input "text" at bounding box center [350, 688] width 460 height 24
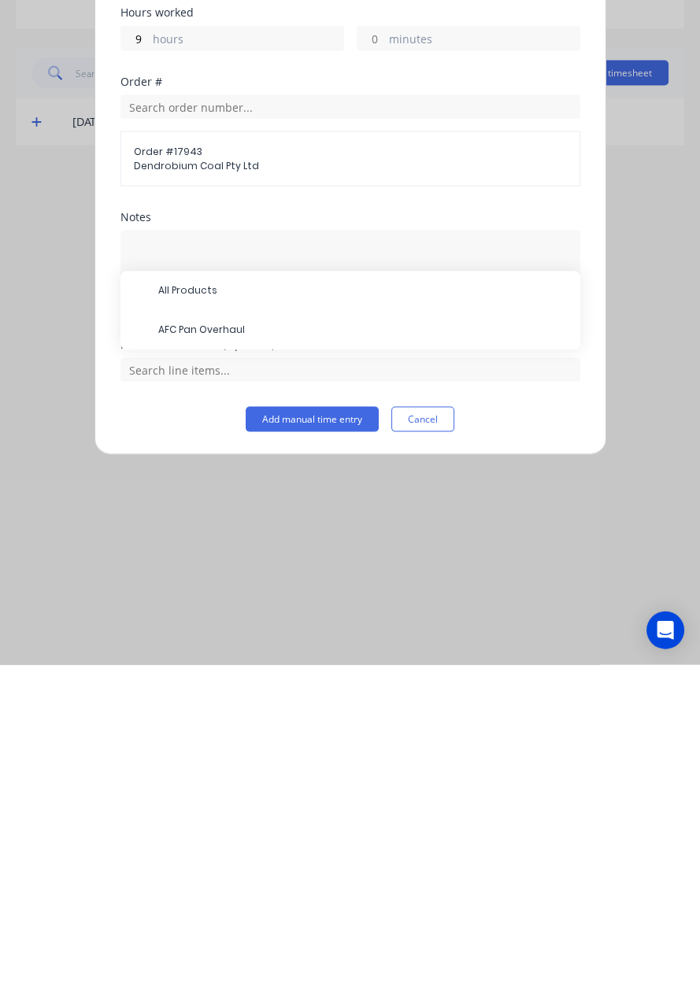
click at [186, 647] on span "AFC Pan Overhaul" at bounding box center [362, 648] width 409 height 14
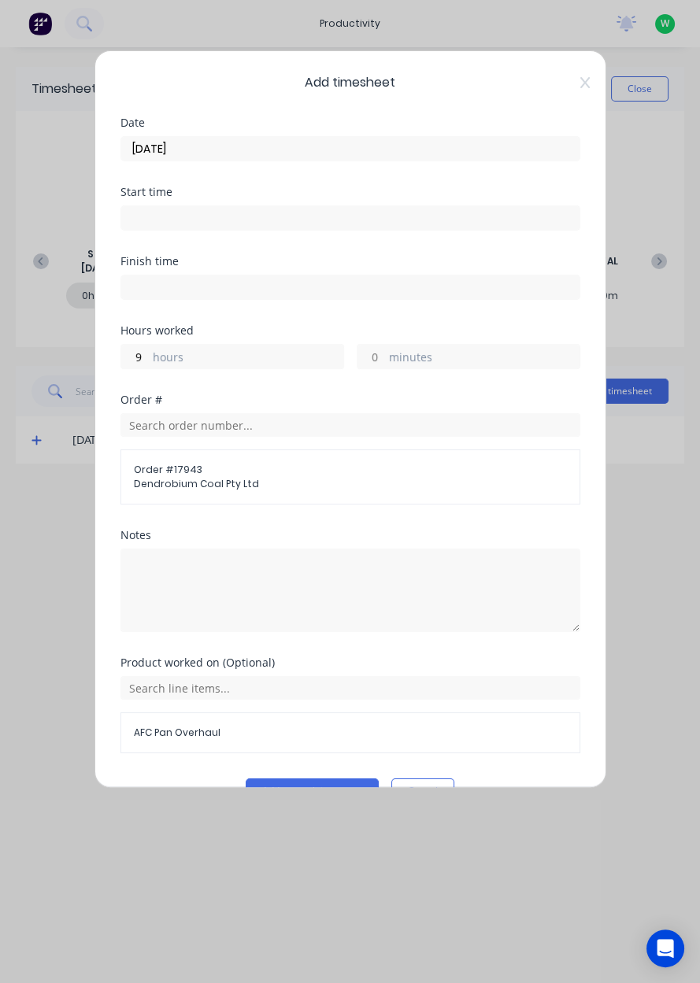
scroll to position [35, 0]
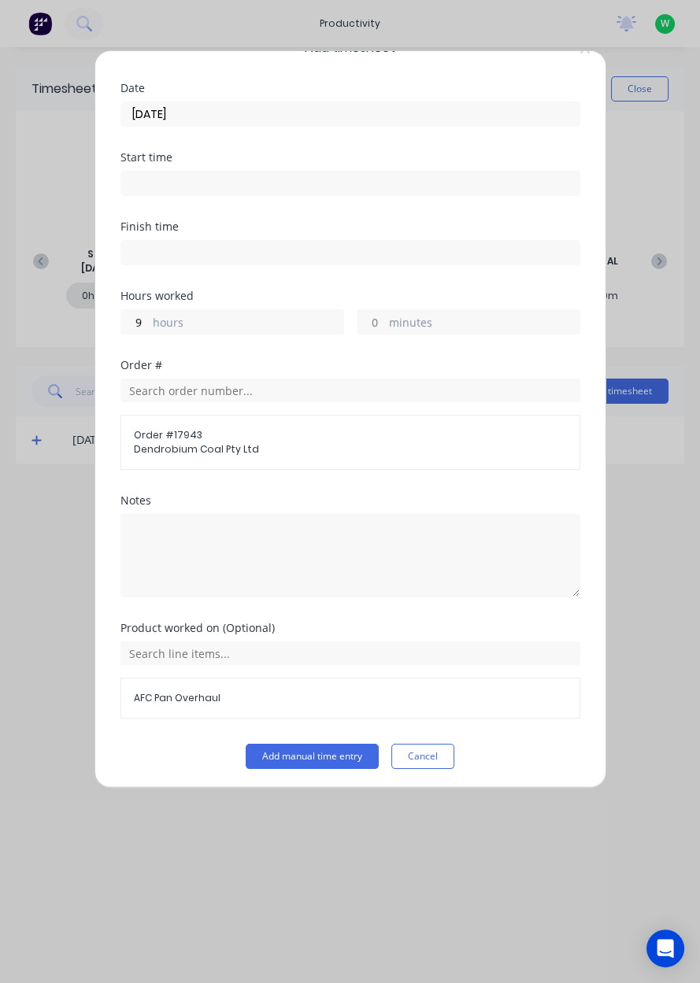
click at [269, 750] on button "Add manual time entry" at bounding box center [312, 756] width 133 height 25
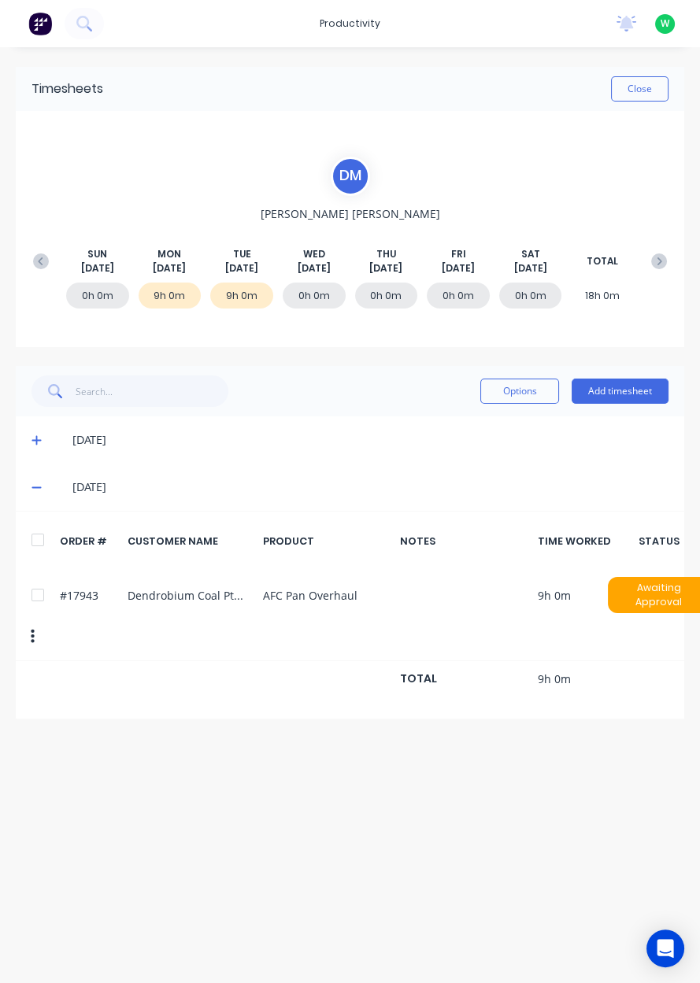
click at [40, 253] on icon at bounding box center [41, 261] width 16 height 16
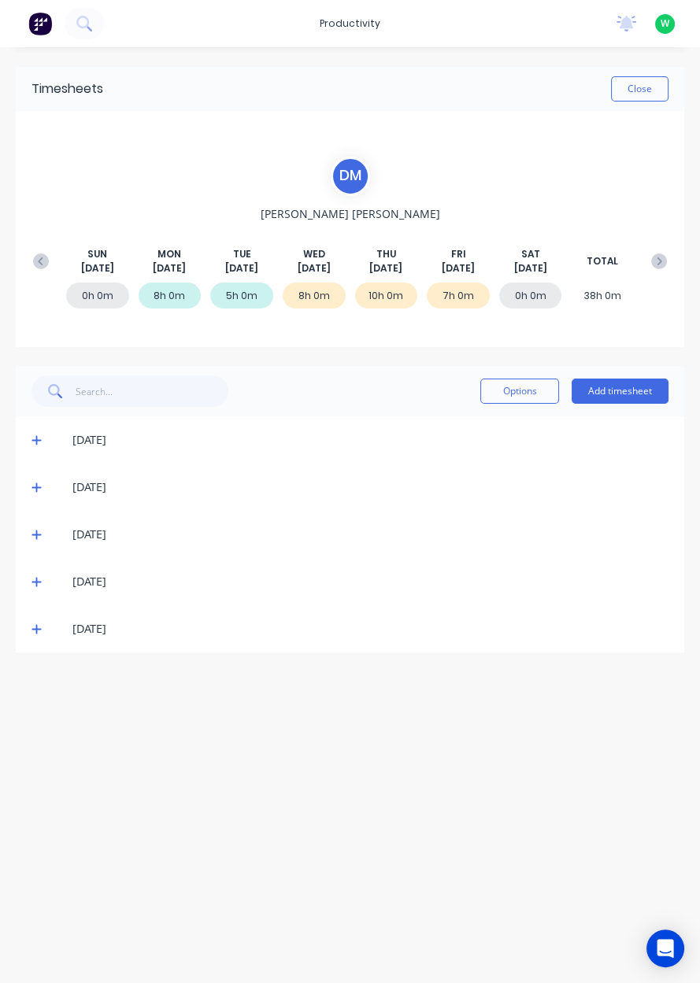
click at [670, 273] on div "[DATE] [DATE] [DATE] [DATE] [DATE] [DATE] [DATE] TOTAL" at bounding box center [349, 261] width 649 height 28
click at [657, 263] on icon at bounding box center [659, 261] width 5 height 8
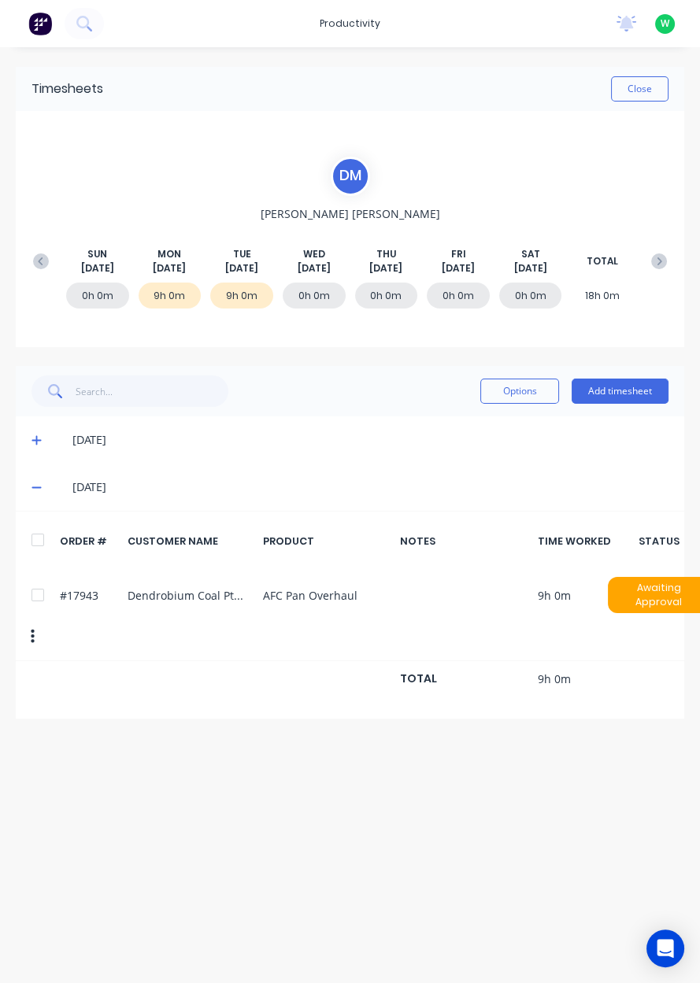
click at [645, 85] on button "Close" at bounding box center [639, 88] width 57 height 25
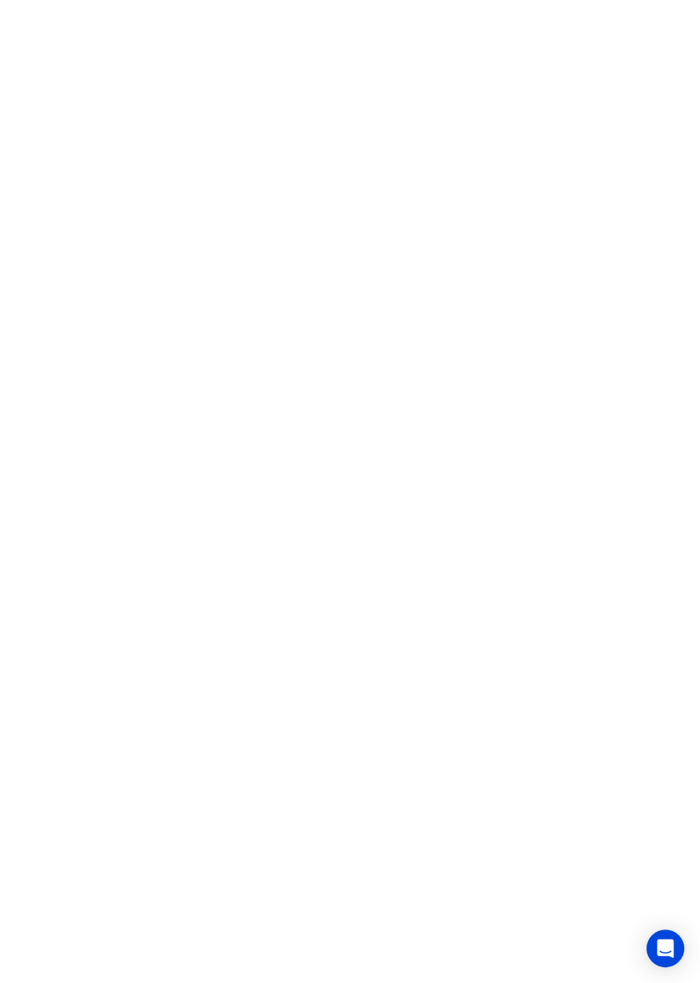
click at [583, 0] on html at bounding box center [350, 0] width 700 height 0
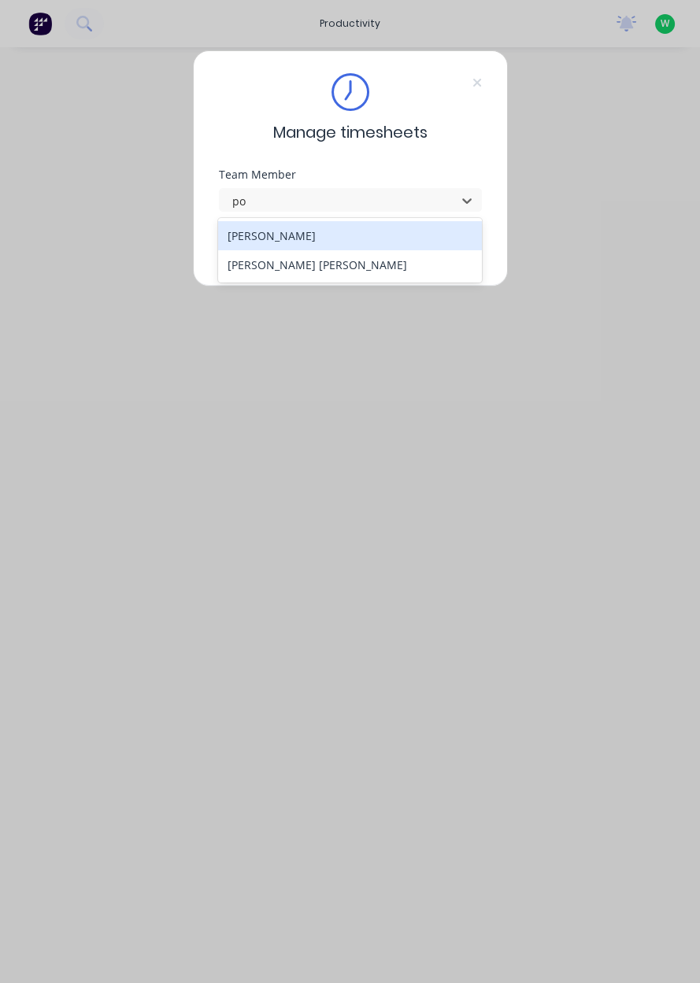
click at [438, 274] on div "[PERSON_NAME] [PERSON_NAME]" at bounding box center [350, 264] width 264 height 29
type input "po"
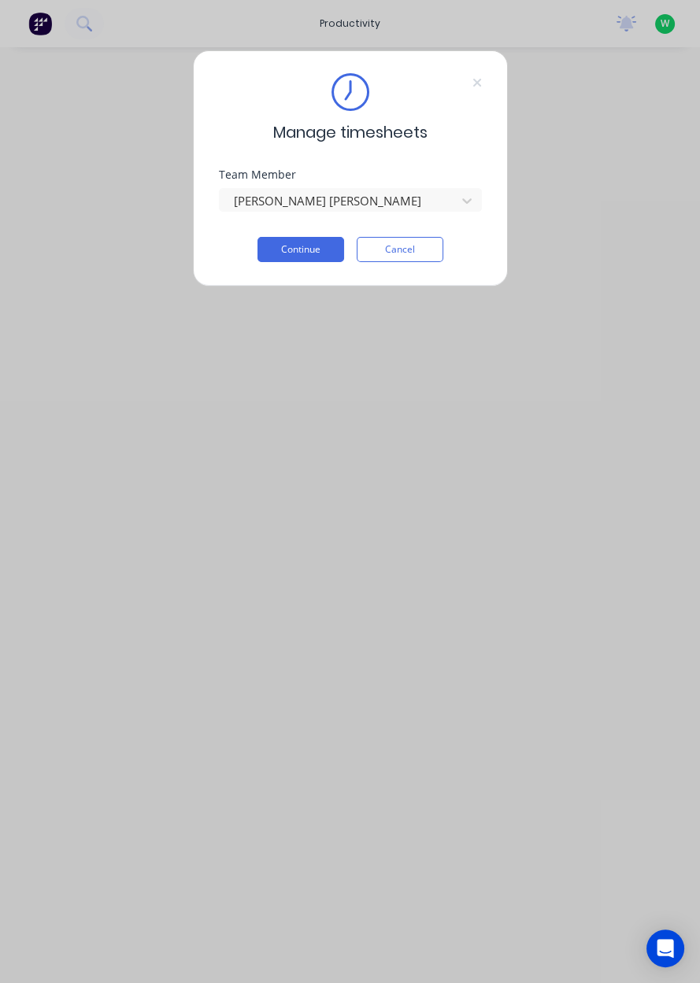
click at [309, 253] on button "Continue" at bounding box center [300, 249] width 87 height 25
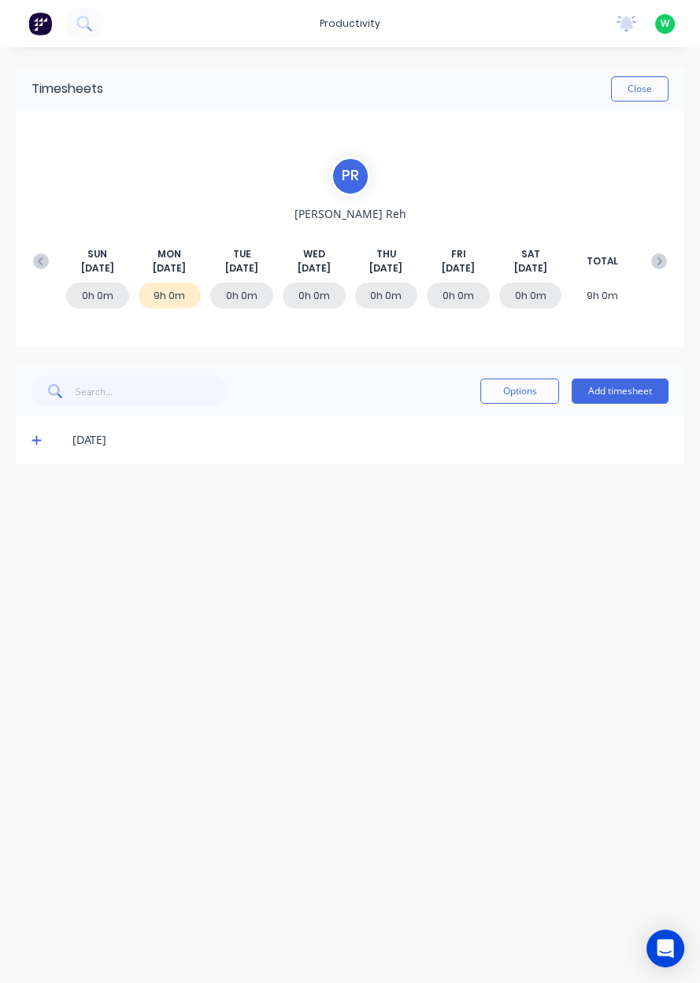
click at [630, 397] on button "Add timesheet" at bounding box center [619, 390] width 97 height 25
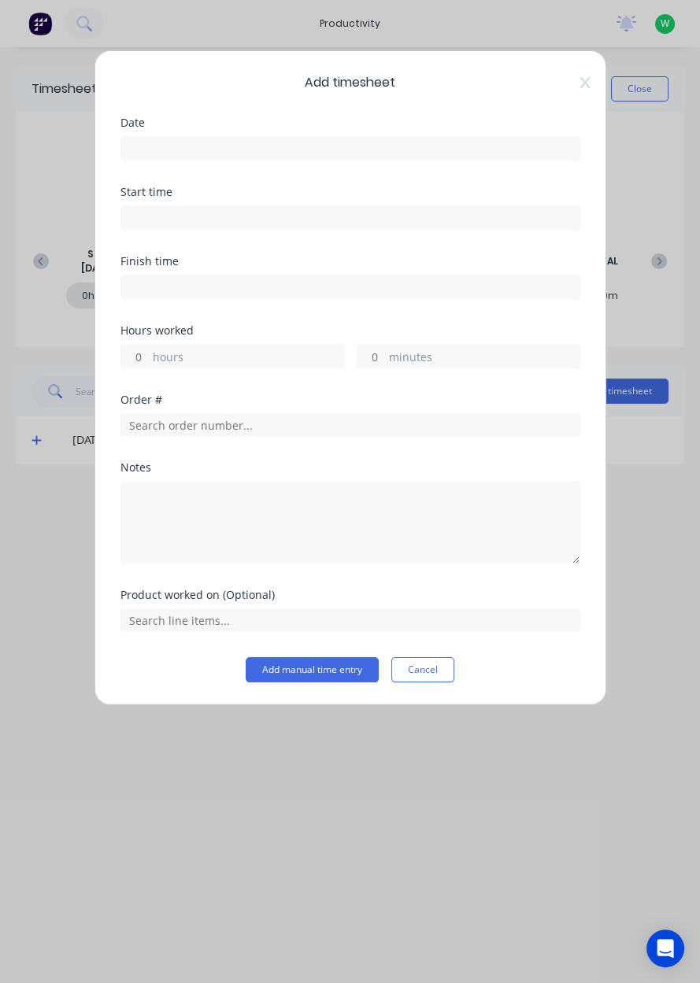
click at [489, 153] on input at bounding box center [350, 149] width 458 height 24
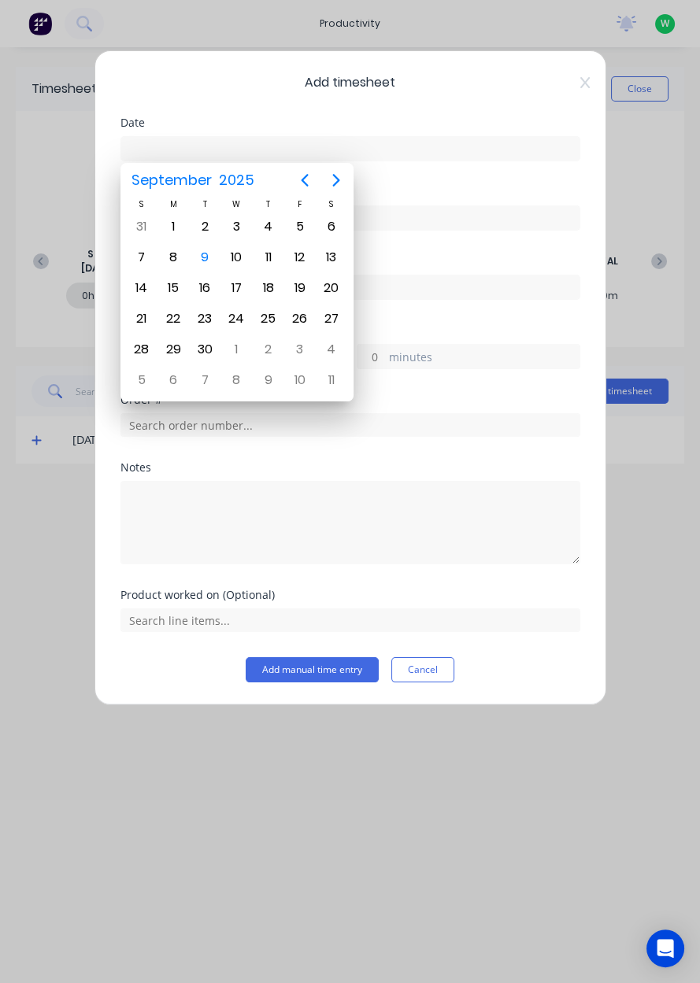
click at [207, 254] on div "9" at bounding box center [205, 258] width 24 height 24
type input "[DATE]"
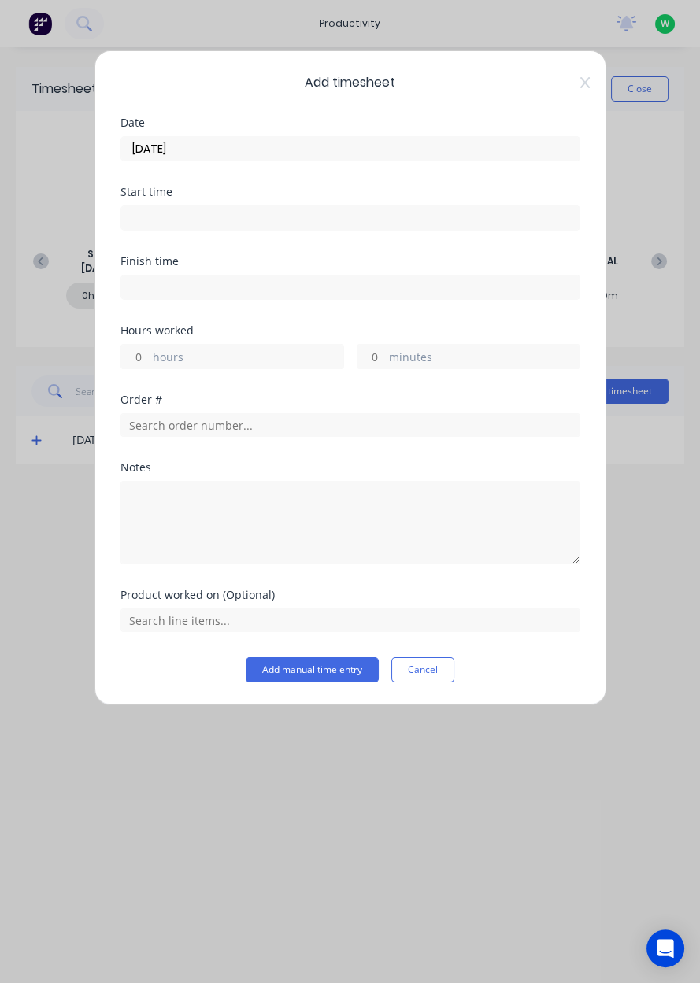
click at [220, 350] on label "hours" at bounding box center [248, 359] width 190 height 20
click at [149, 350] on input "hours" at bounding box center [135, 357] width 28 height 24
type input "8"
click at [427, 422] on input "text" at bounding box center [350, 425] width 460 height 24
click at [275, 426] on input "text" at bounding box center [350, 425] width 460 height 24
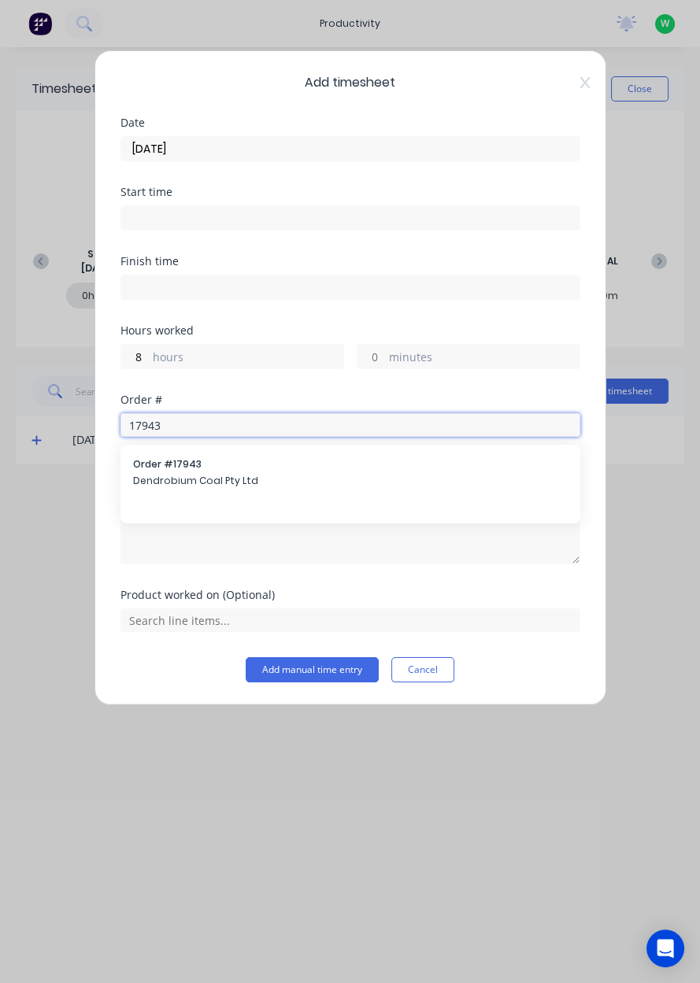
type input "17943"
click at [375, 478] on span "Dendrobium Coal Pty Ltd" at bounding box center [350, 481] width 434 height 14
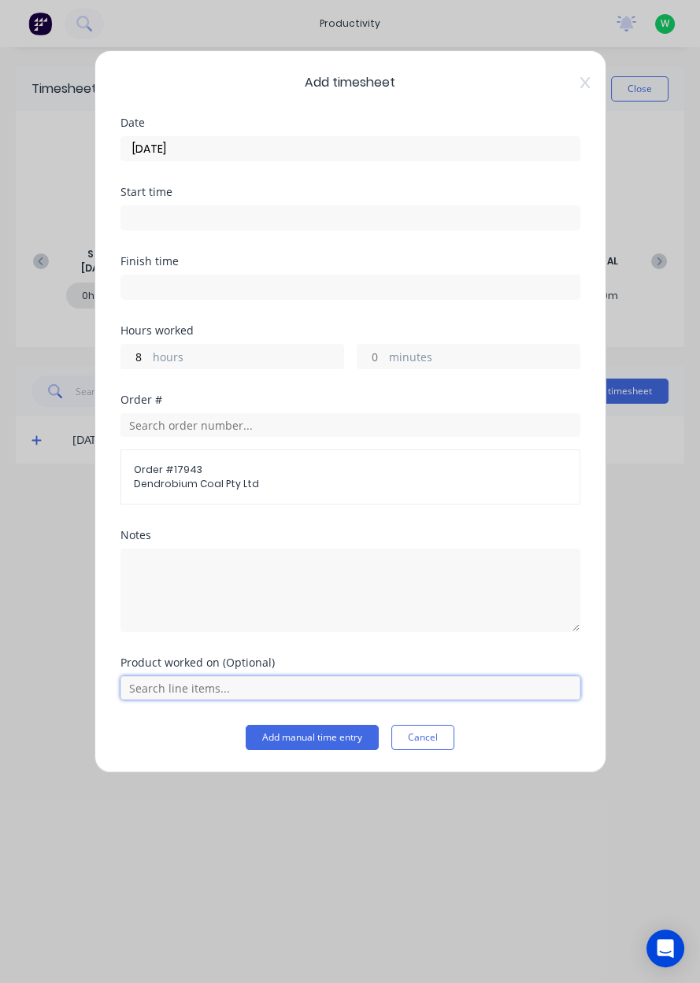
click at [554, 689] on input "text" at bounding box center [350, 688] width 460 height 24
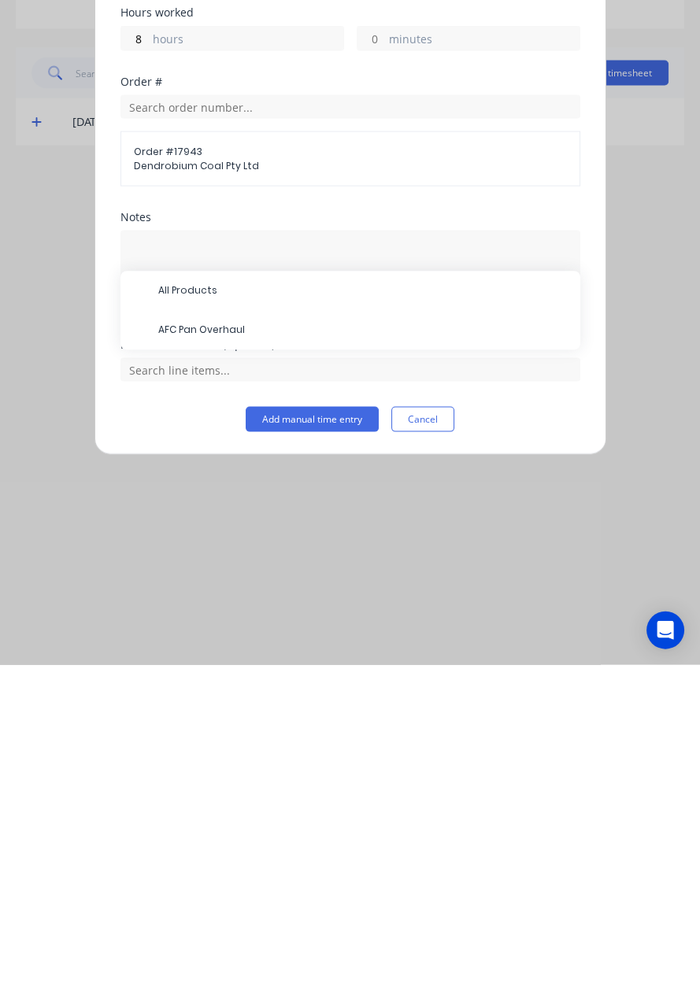
click at [358, 649] on span "AFC Pan Overhaul" at bounding box center [362, 648] width 409 height 14
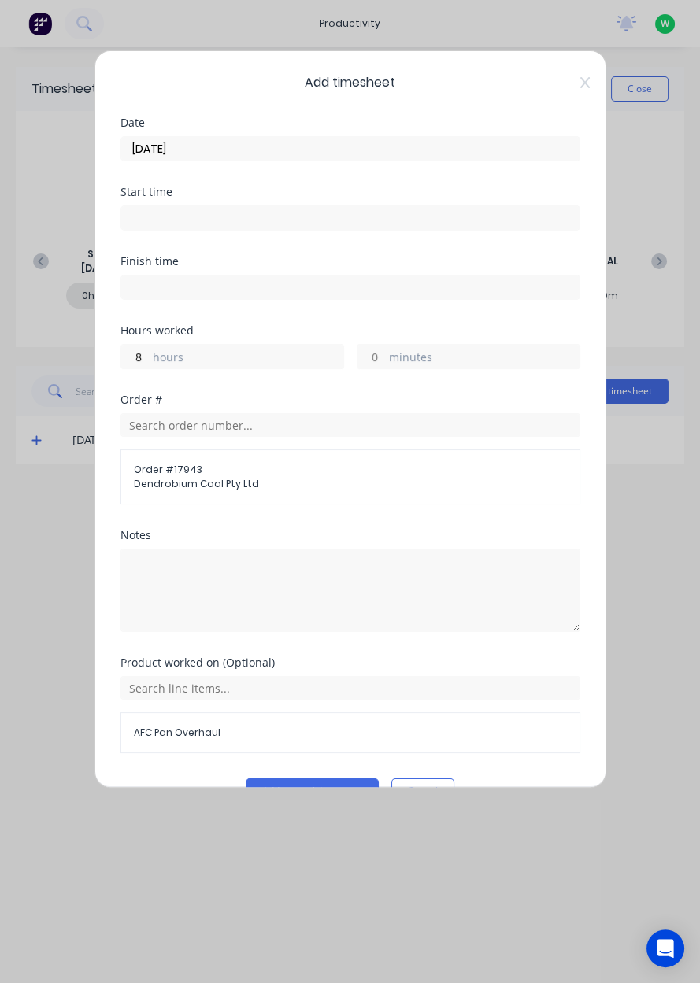
scroll to position [35, 0]
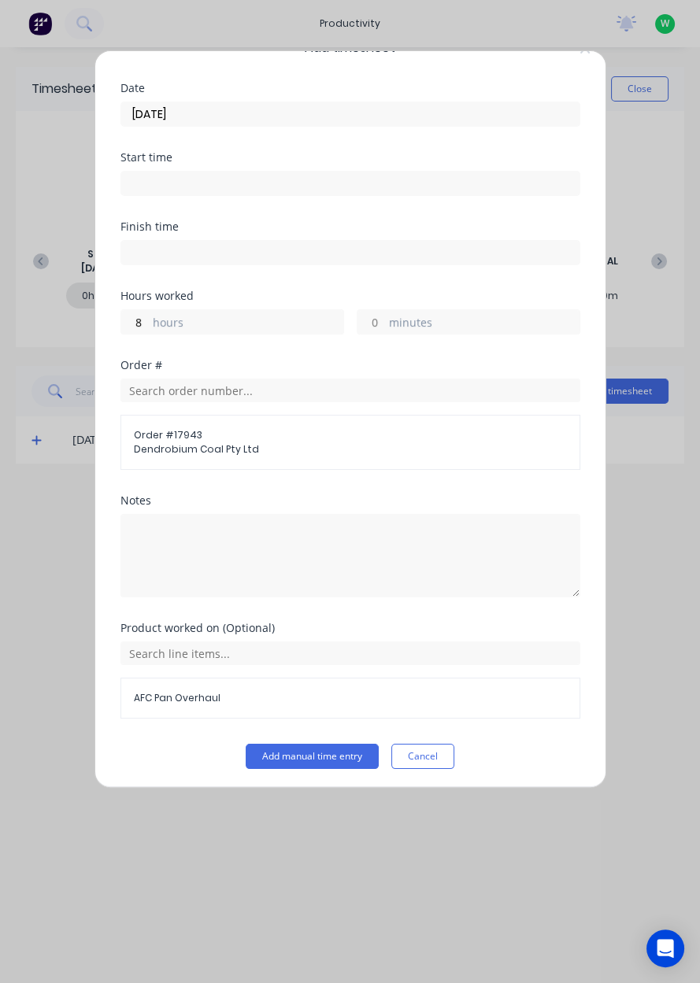
click at [321, 757] on button "Add manual time entry" at bounding box center [312, 756] width 133 height 25
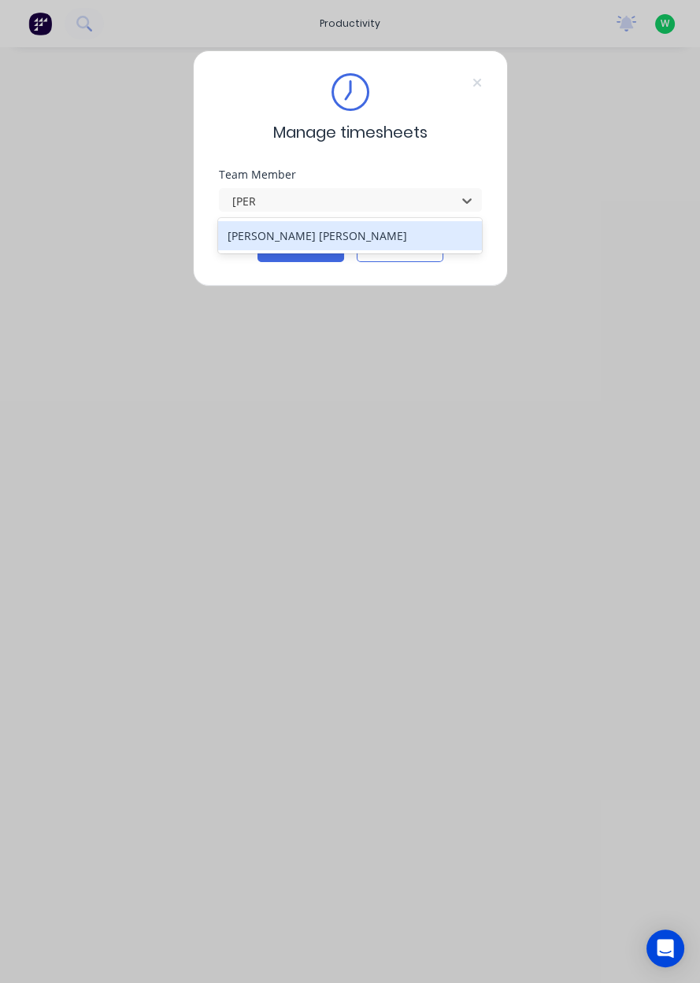
click at [401, 240] on div "[PERSON_NAME] [PERSON_NAME]" at bounding box center [350, 235] width 264 height 29
type input "poe"
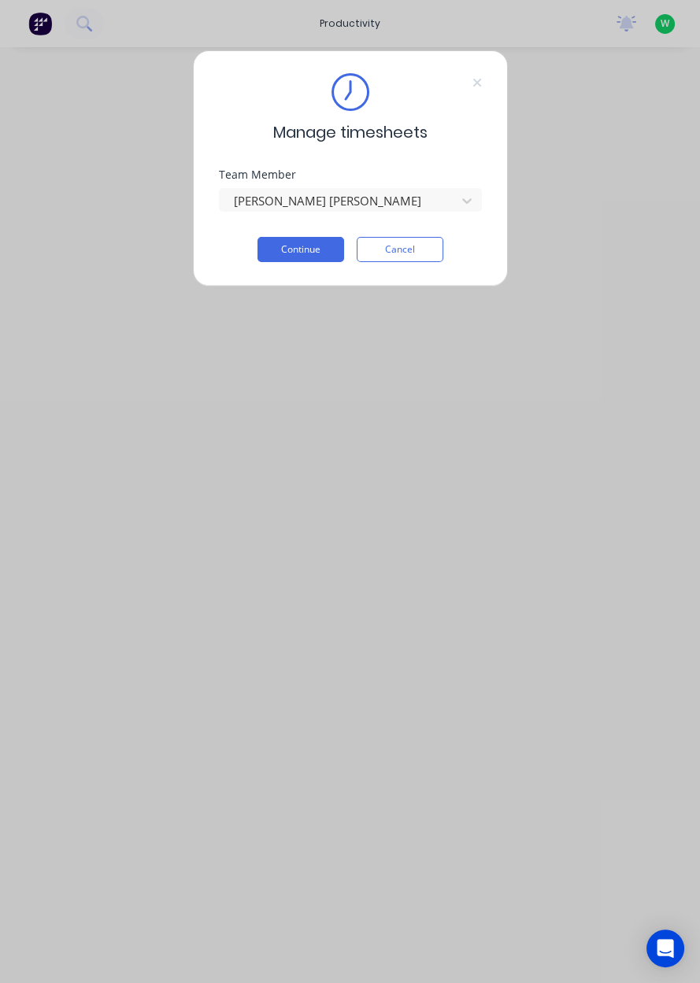
click at [337, 255] on button "Continue" at bounding box center [300, 249] width 87 height 25
